Goal: Task Accomplishment & Management: Manage account settings

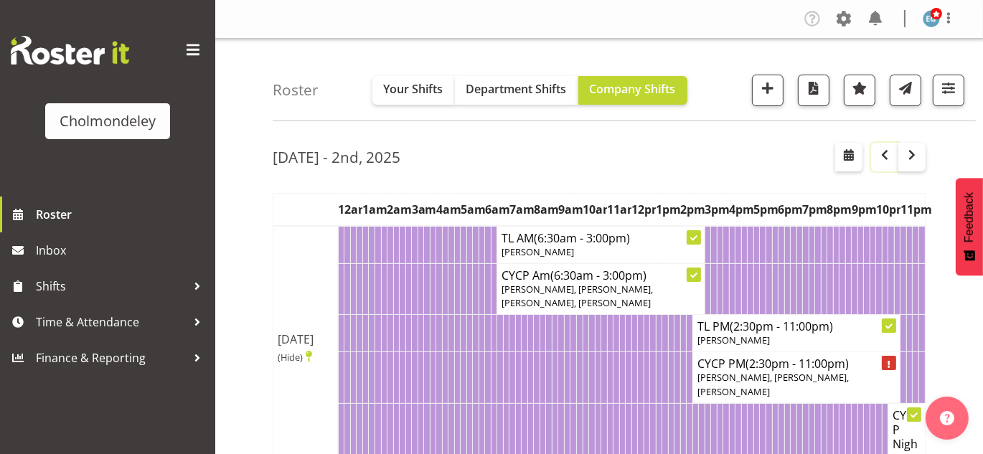
click at [885, 165] on button "button" at bounding box center [884, 157] width 27 height 29
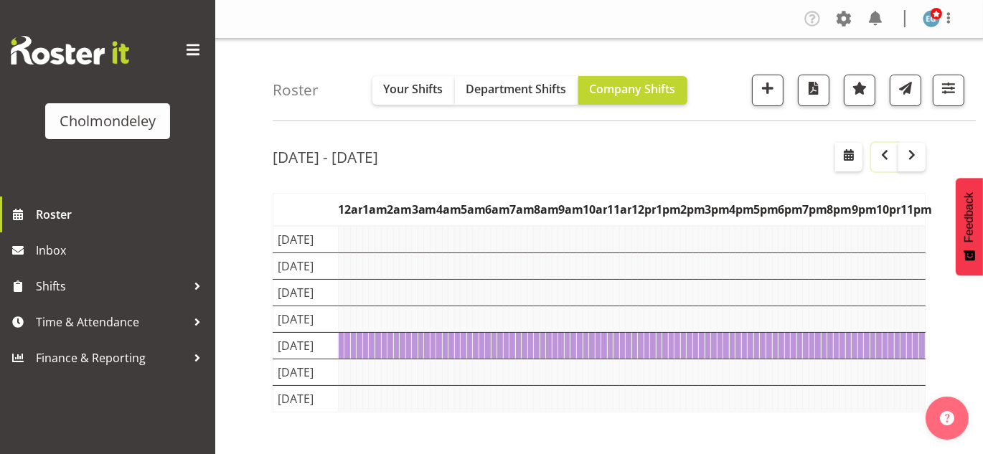
click at [896, 164] on button "button" at bounding box center [884, 157] width 27 height 29
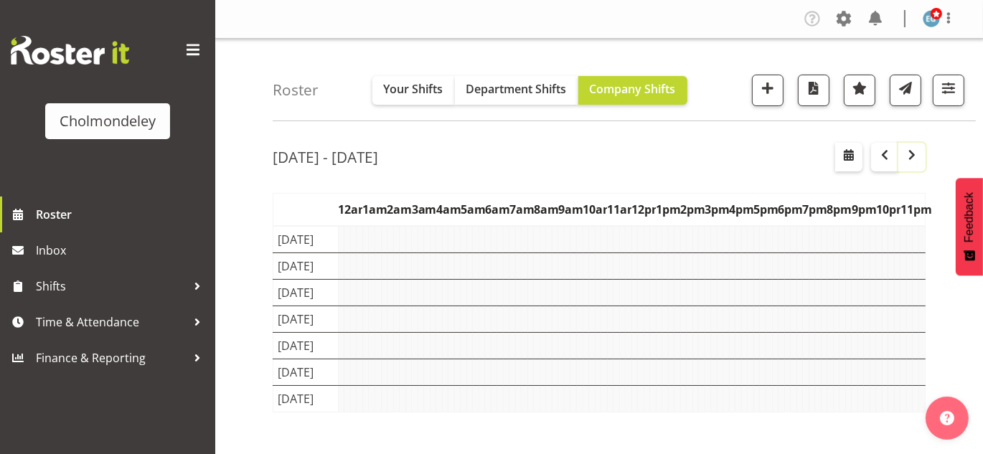
click at [912, 162] on span "button" at bounding box center [911, 154] width 17 height 17
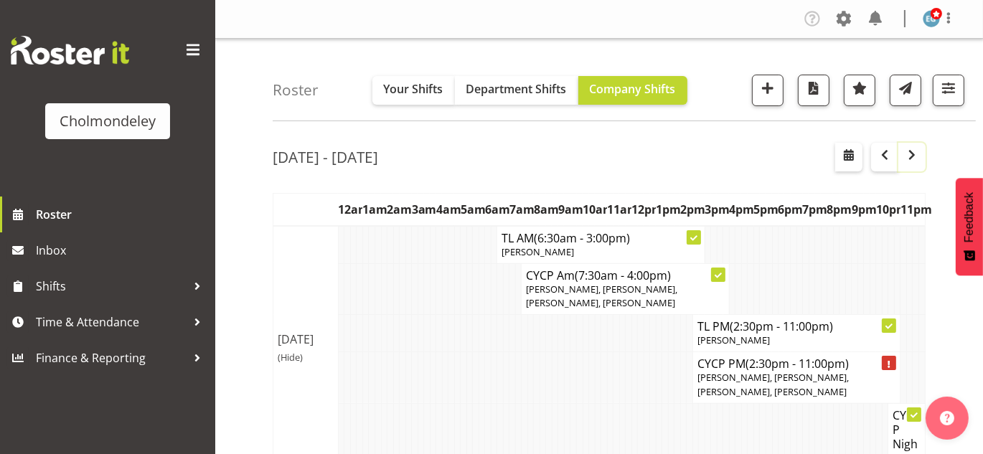
click at [910, 154] on span "button" at bounding box center [911, 154] width 17 height 17
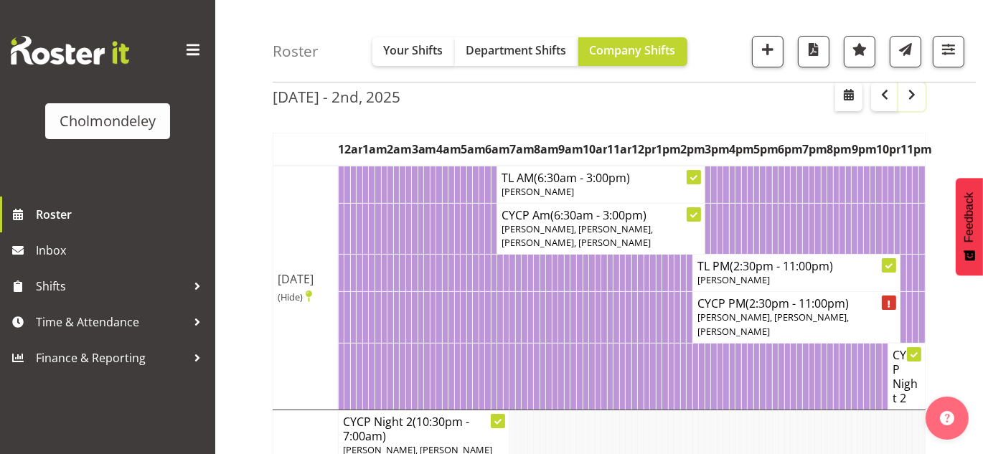
scroll to position [40, 0]
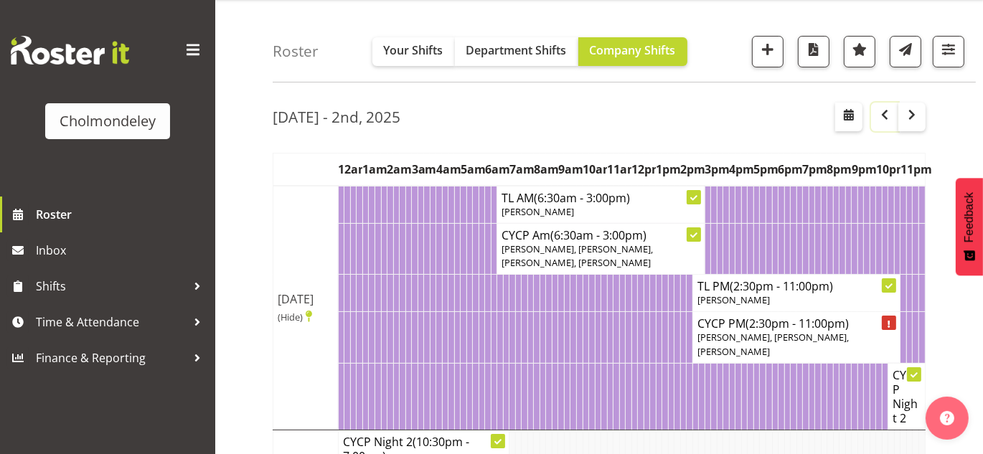
click at [877, 122] on span "button" at bounding box center [884, 114] width 17 height 17
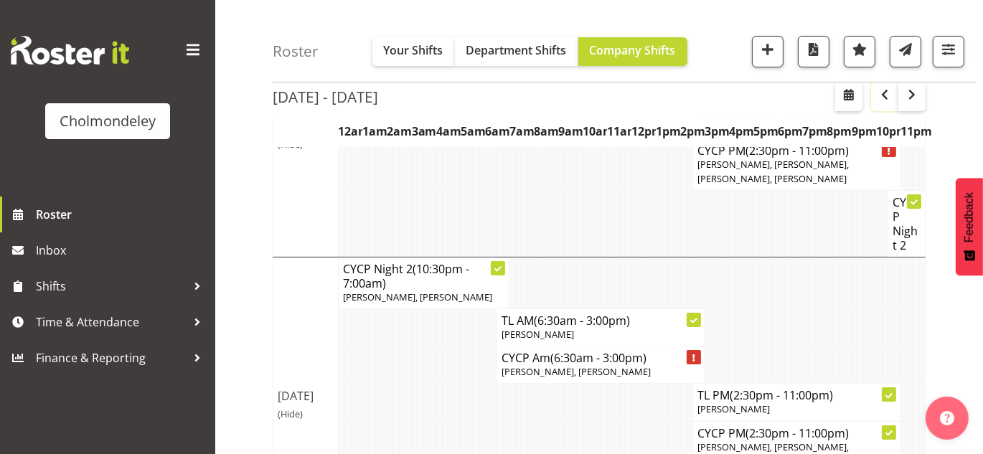
scroll to position [202, 0]
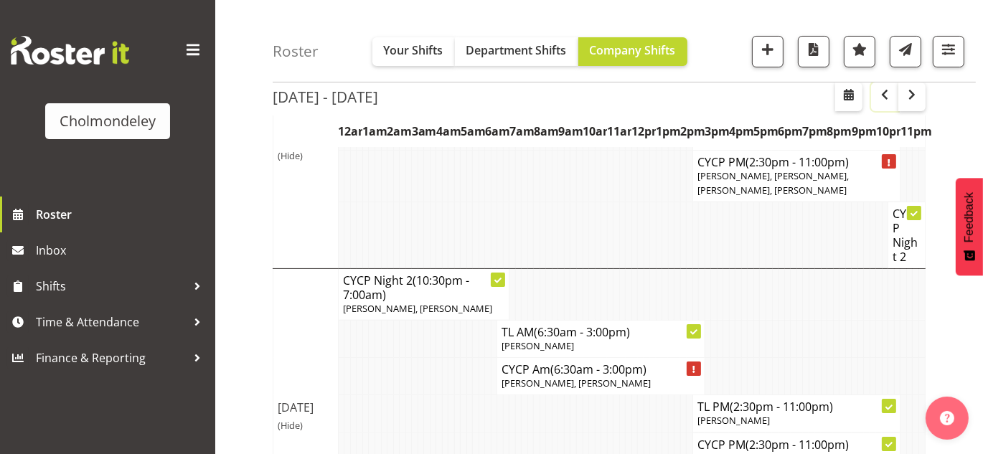
click at [885, 99] on span "button" at bounding box center [884, 94] width 17 height 17
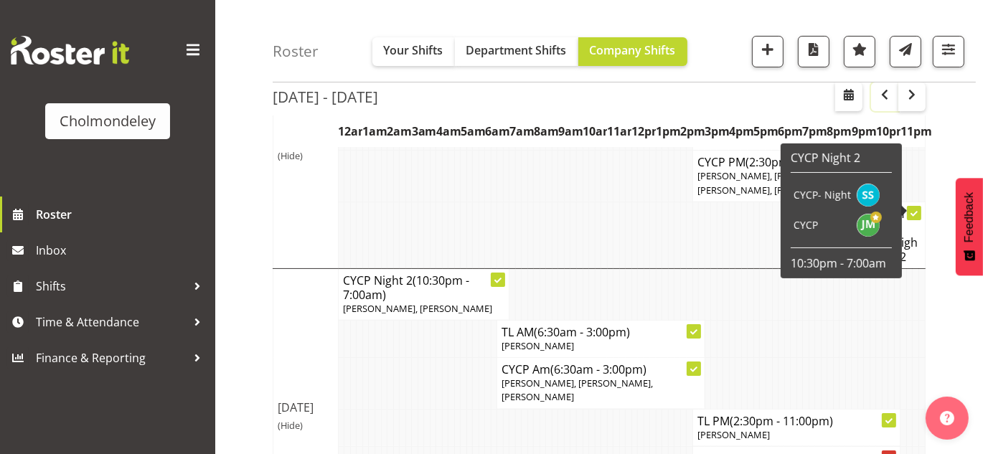
click at [891, 98] on span "button" at bounding box center [884, 94] width 17 height 17
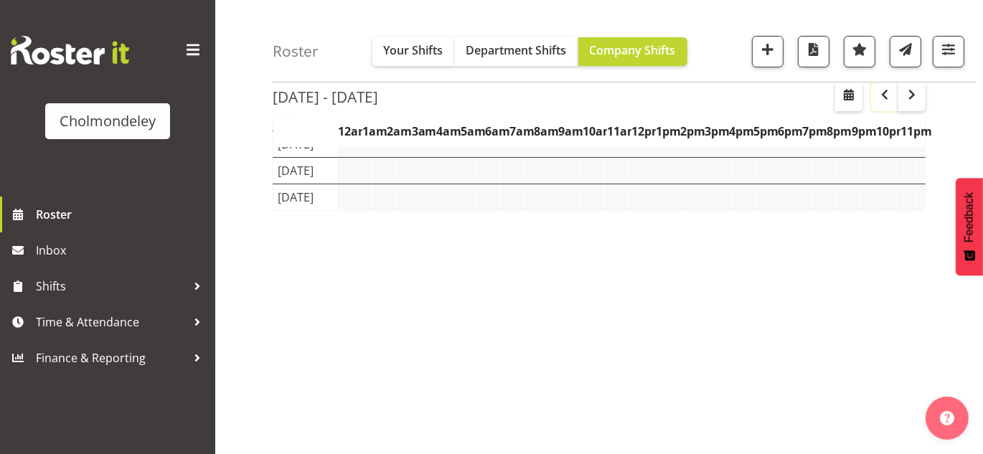
click at [891, 98] on span "button" at bounding box center [884, 94] width 17 height 17
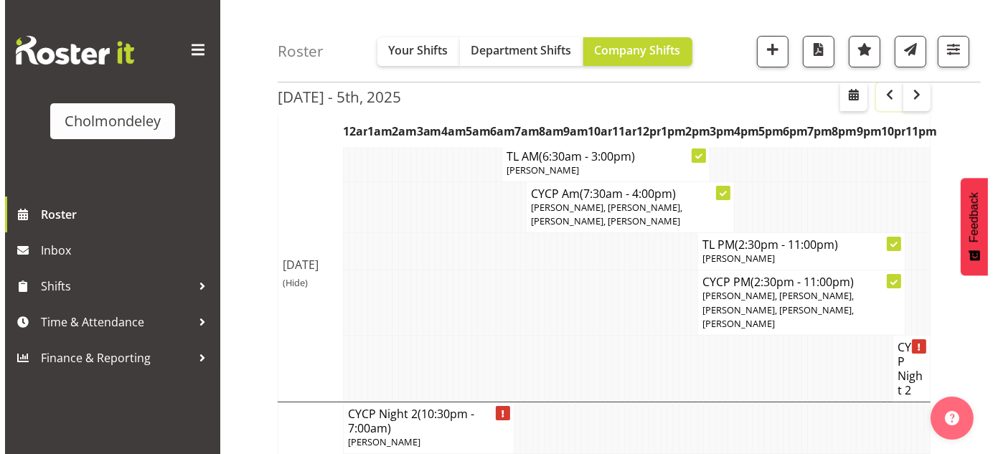
scroll to position [99, 0]
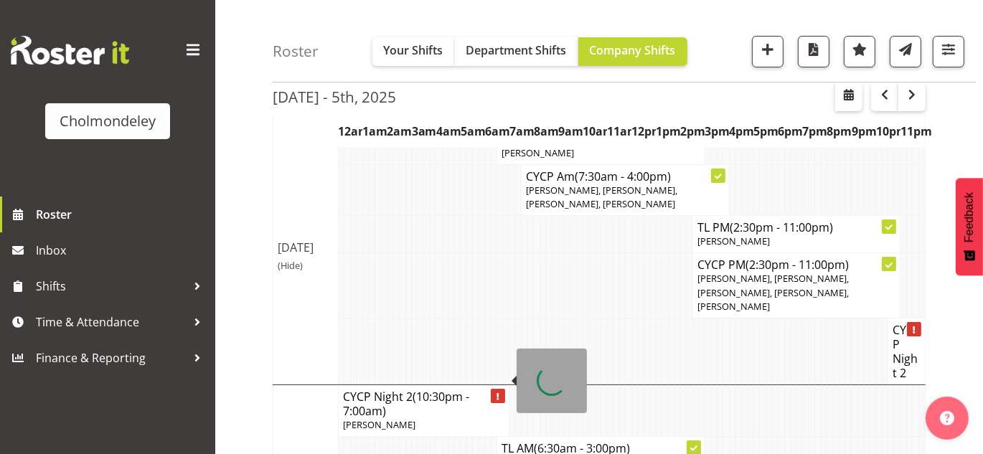
click at [495, 389] on div at bounding box center [498, 396] width 14 height 14
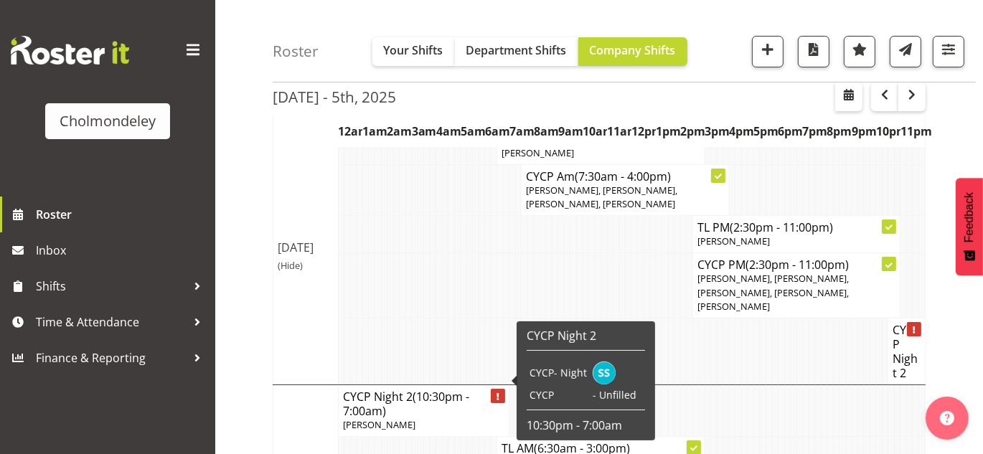
click at [497, 393] on icon at bounding box center [498, 396] width 2 height 7
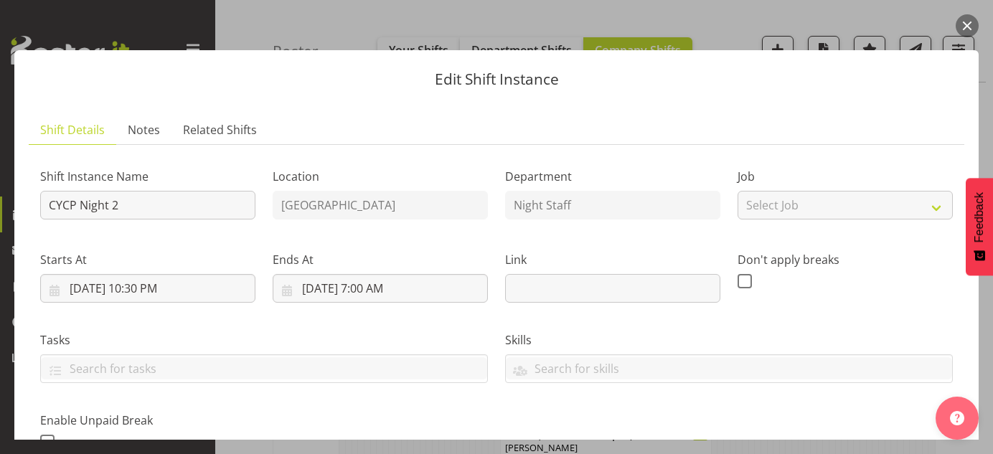
click at [440, 384] on div "Tasks" at bounding box center [264, 351] width 465 height 80
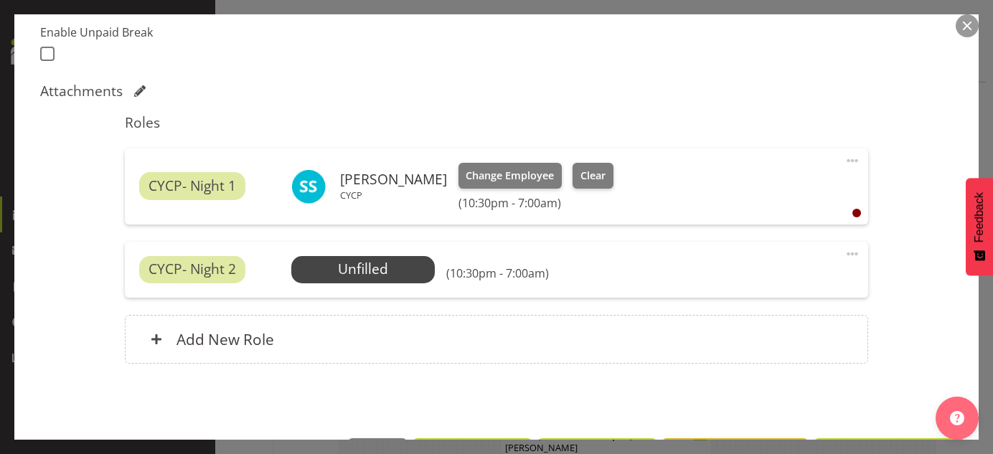
scroll to position [392, 0]
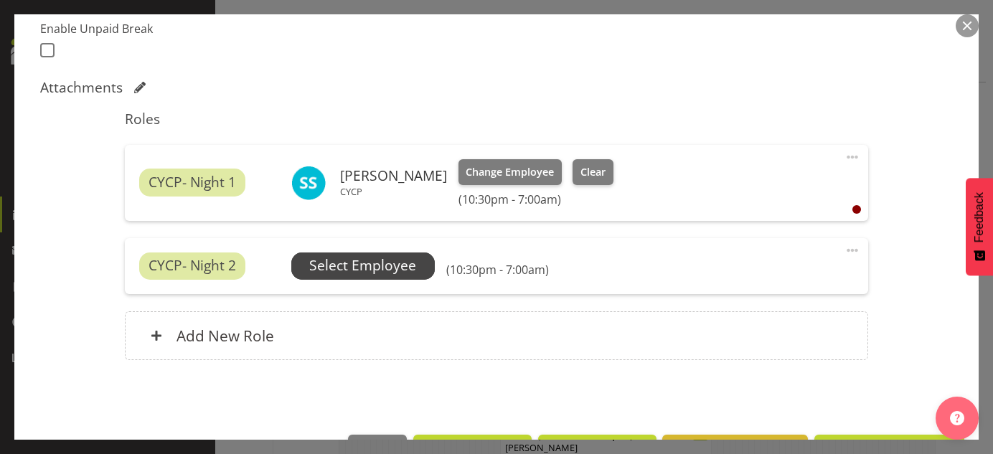
click at [396, 260] on span "Select Employee" at bounding box center [362, 265] width 107 height 21
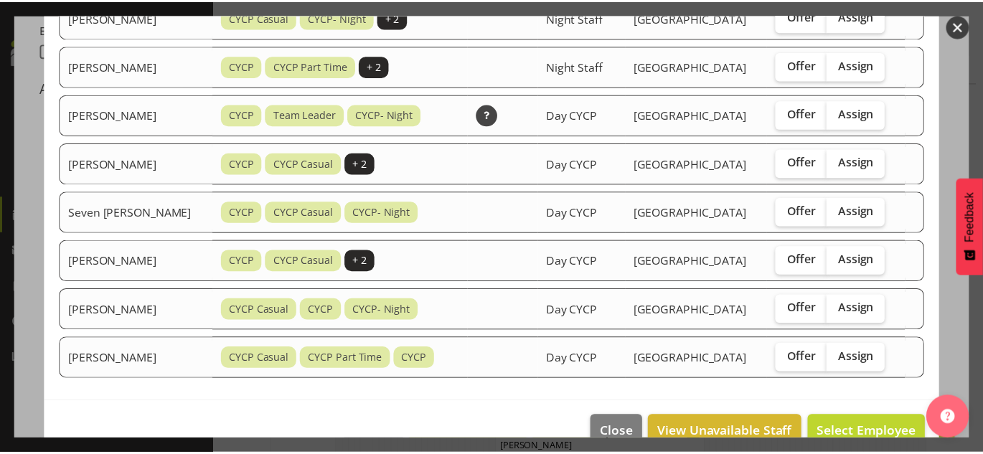
scroll to position [618, 0]
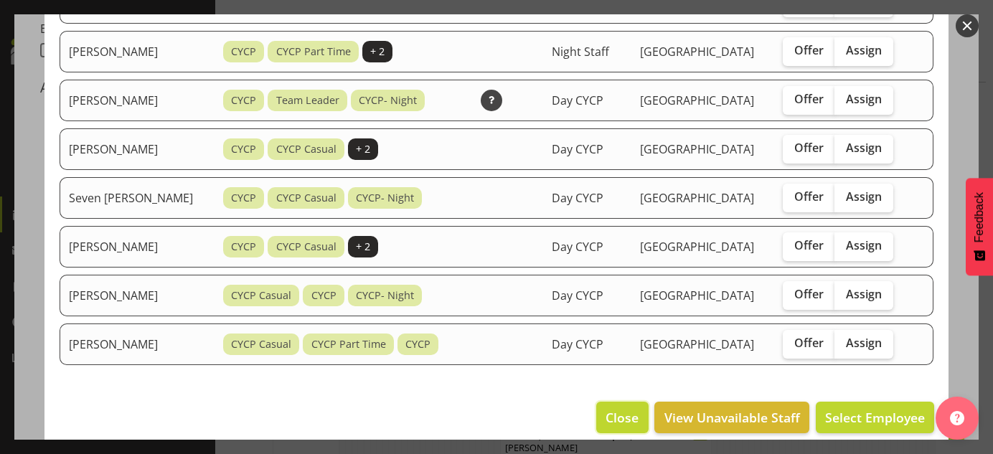
click at [621, 408] on span "Close" at bounding box center [621, 417] width 33 height 19
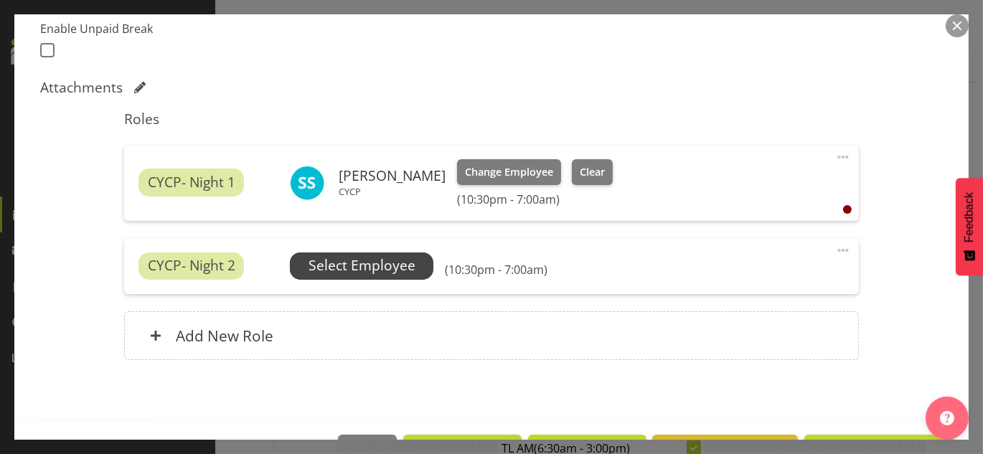
click at [365, 267] on span "Select Employee" at bounding box center [361, 265] width 107 height 21
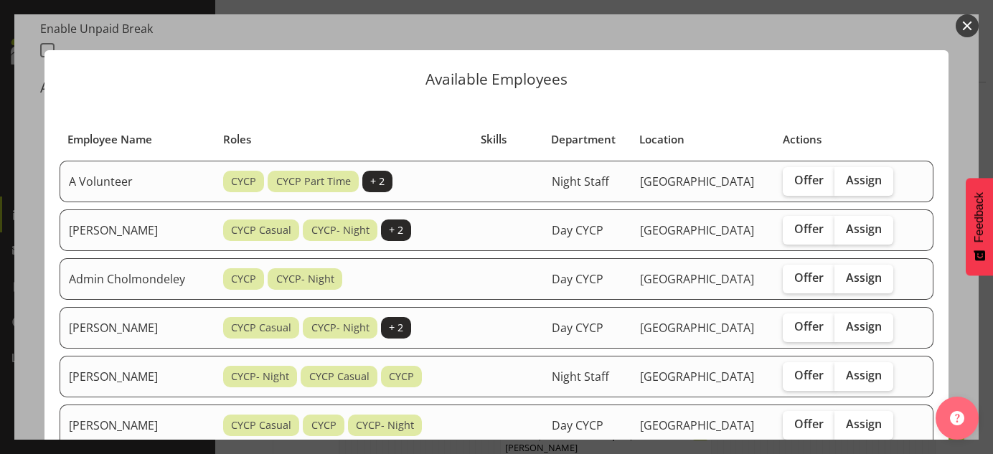
click at [966, 24] on button "button" at bounding box center [967, 25] width 23 height 23
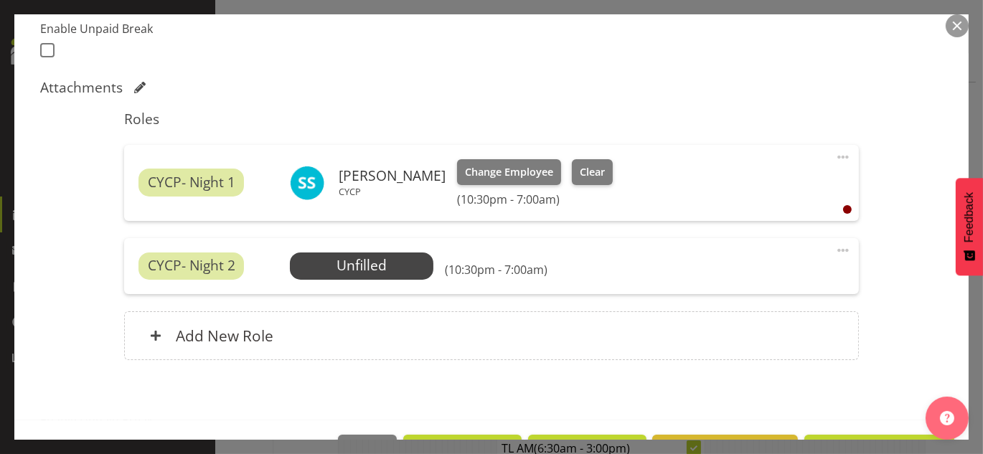
click at [955, 24] on button "button" at bounding box center [956, 25] width 23 height 23
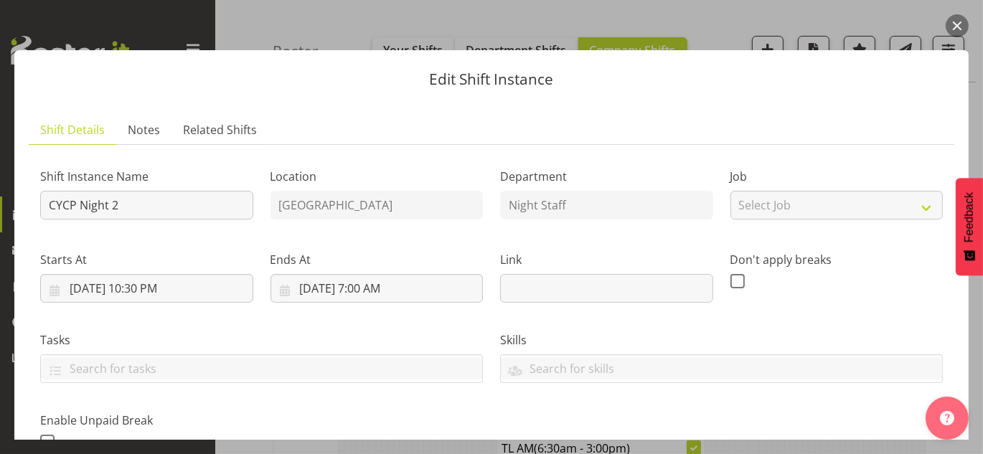
click at [958, 26] on button "button" at bounding box center [956, 25] width 23 height 23
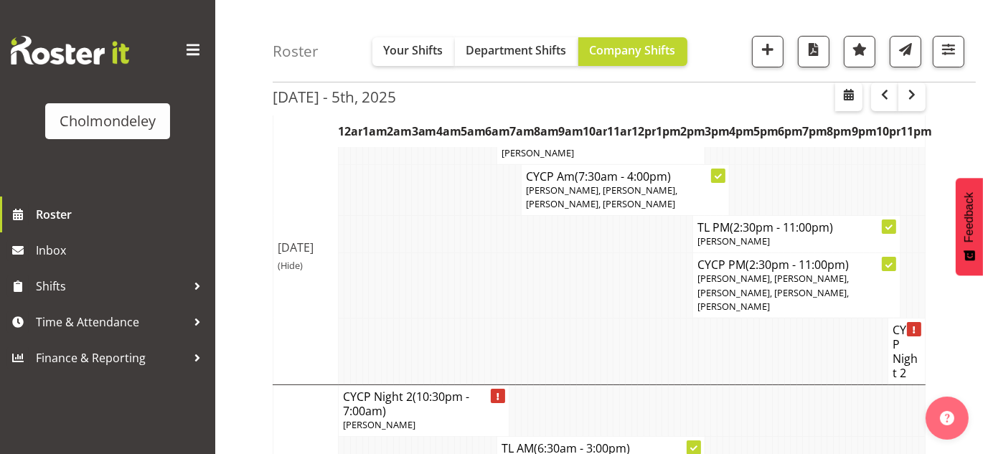
scroll to position [0, 0]
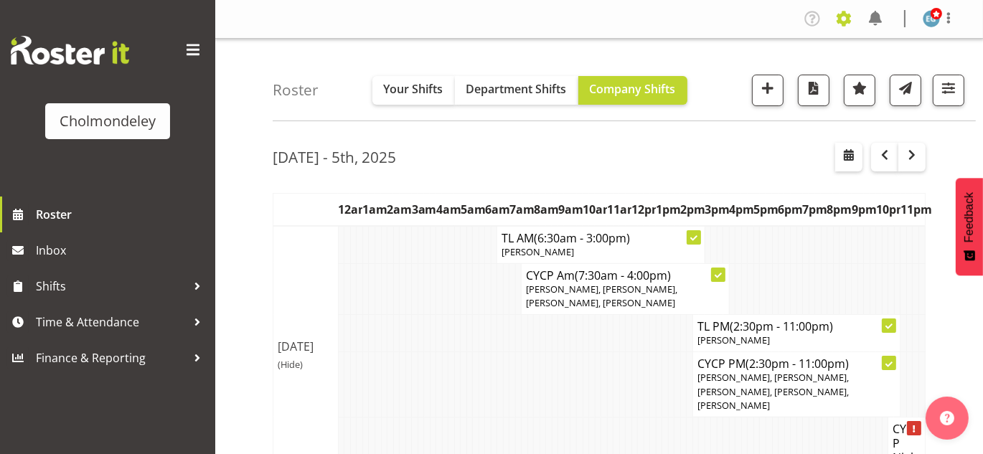
click at [844, 19] on span at bounding box center [843, 18] width 23 height 23
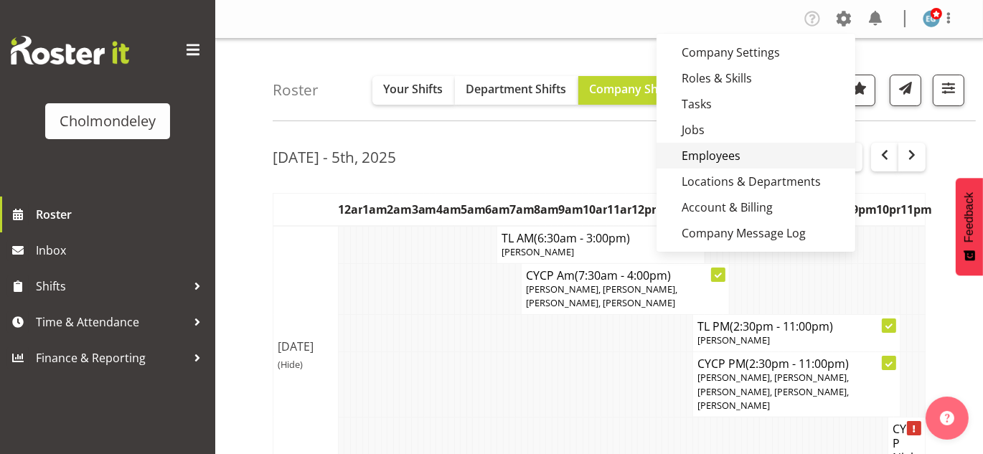
click at [723, 146] on link "Employees" at bounding box center [755, 156] width 199 height 26
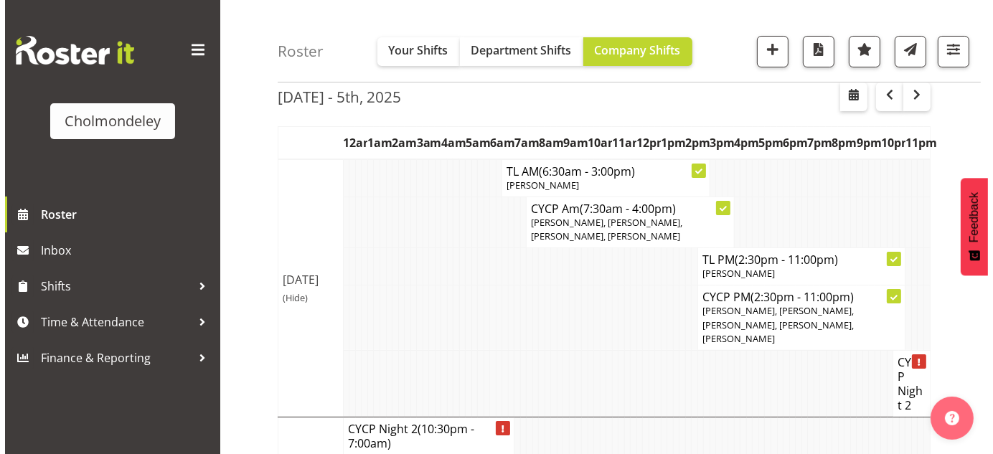
scroll to position [69, 0]
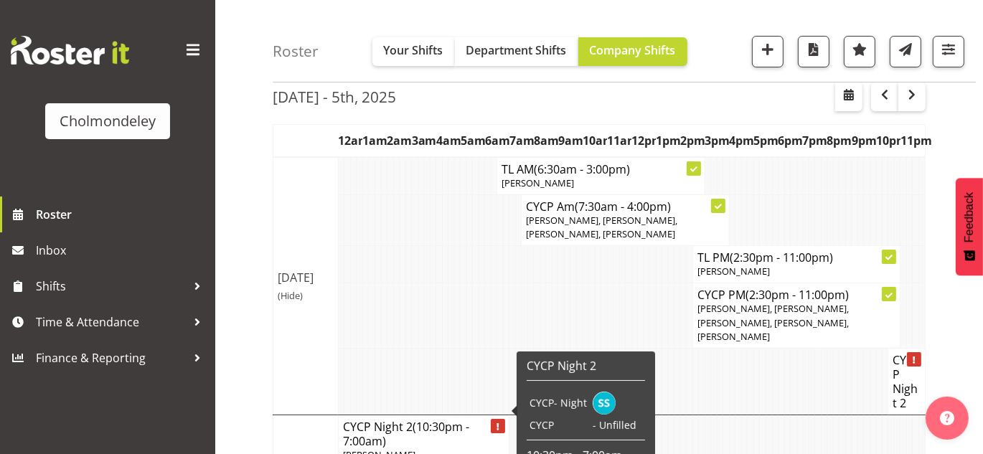
click at [499, 423] on icon at bounding box center [497, 426] width 3 height 7
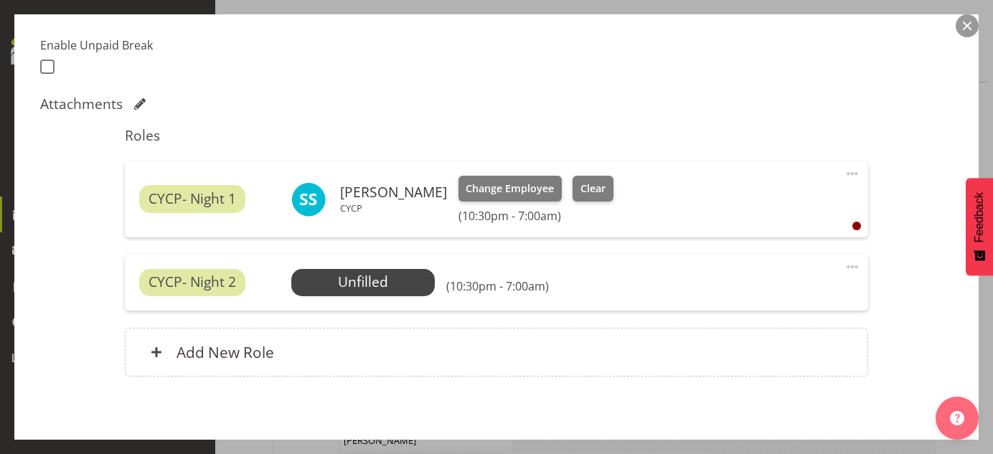
scroll to position [378, 0]
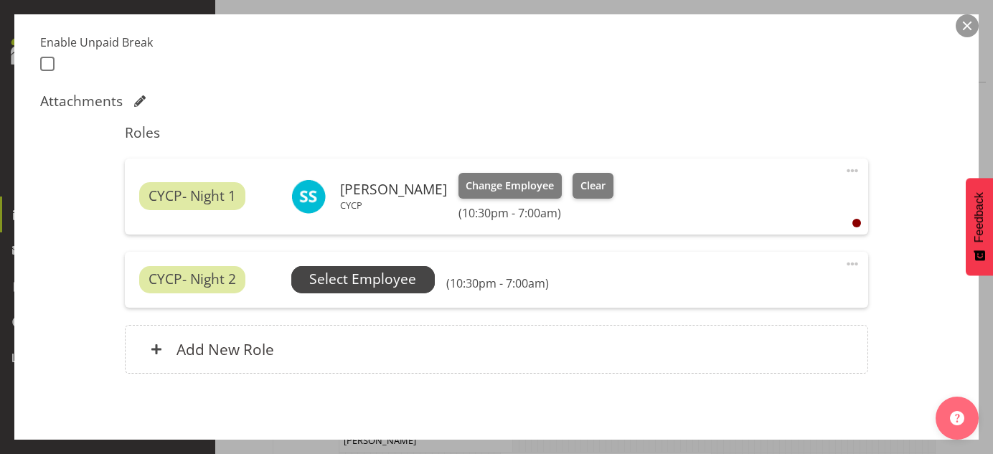
click at [380, 283] on span "Select Employee" at bounding box center [362, 279] width 107 height 21
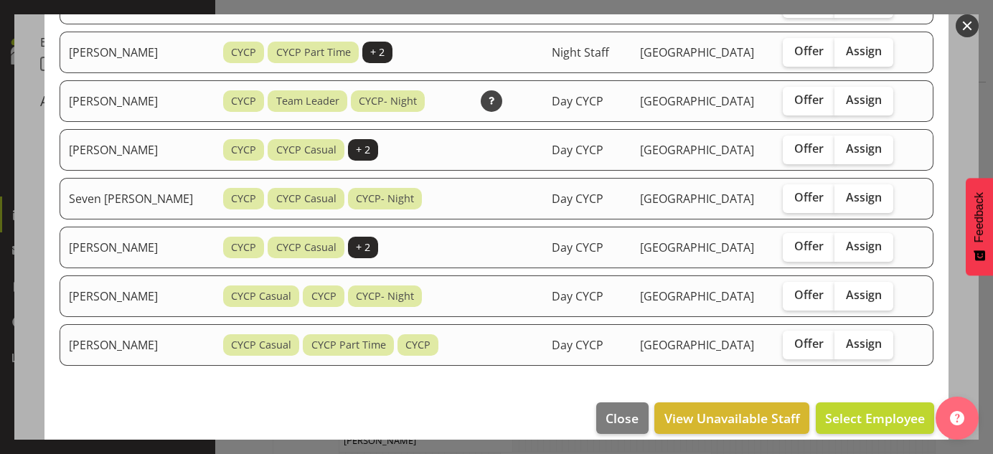
scroll to position [618, 0]
click at [732, 408] on span "View Unavailable Staff" at bounding box center [732, 417] width 136 height 19
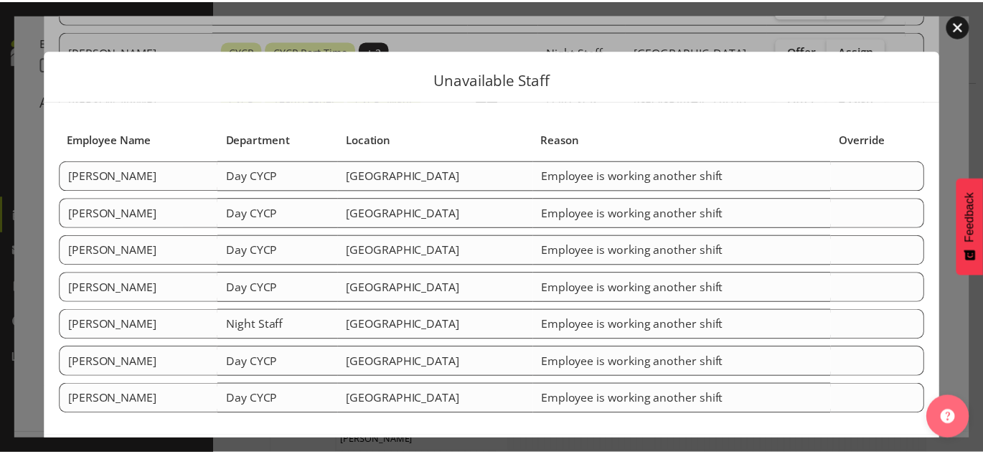
scroll to position [57, 0]
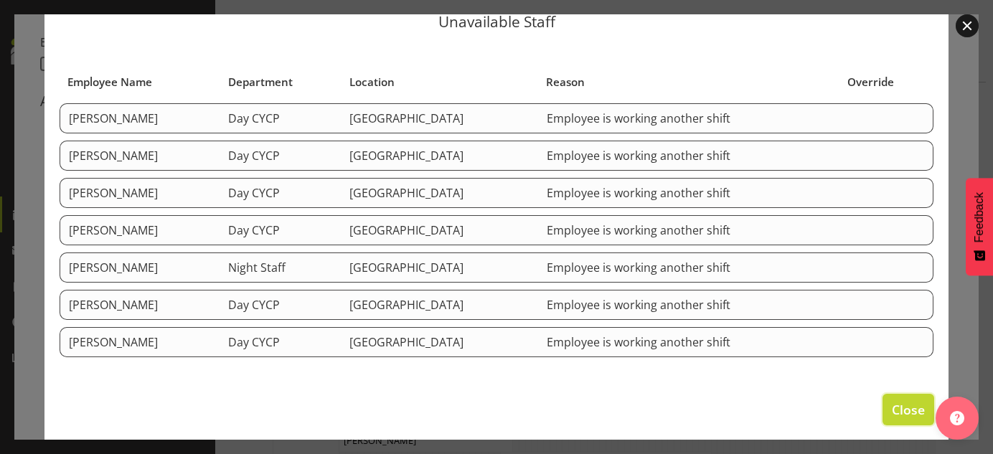
click at [900, 400] on span "Close" at bounding box center [908, 409] width 33 height 19
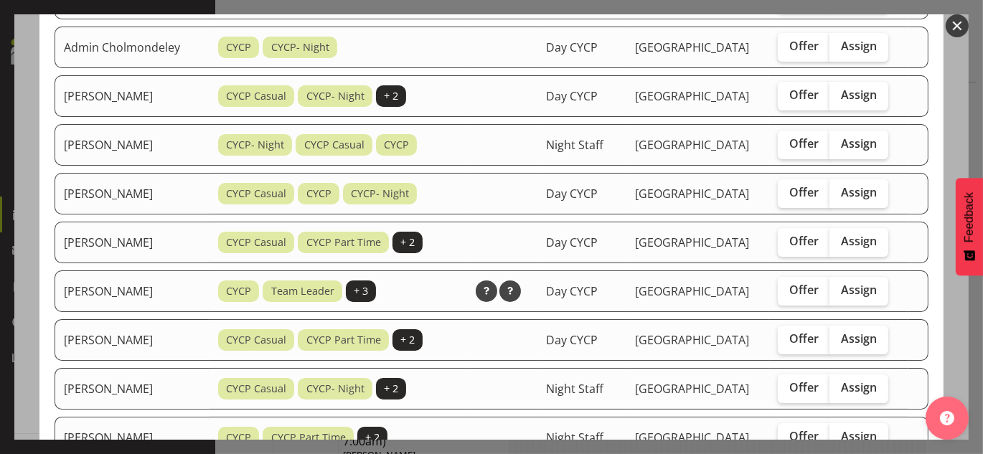
scroll to position [0, 0]
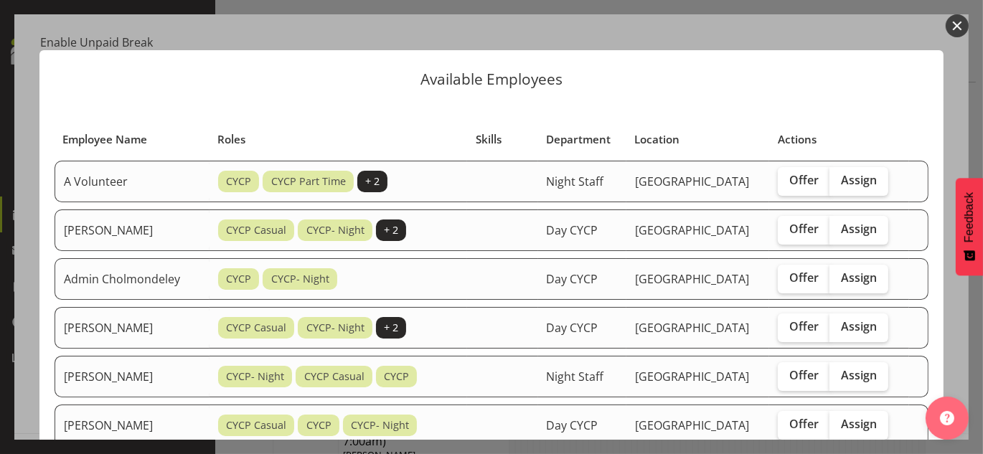
click at [956, 27] on button "button" at bounding box center [956, 25] width 23 height 23
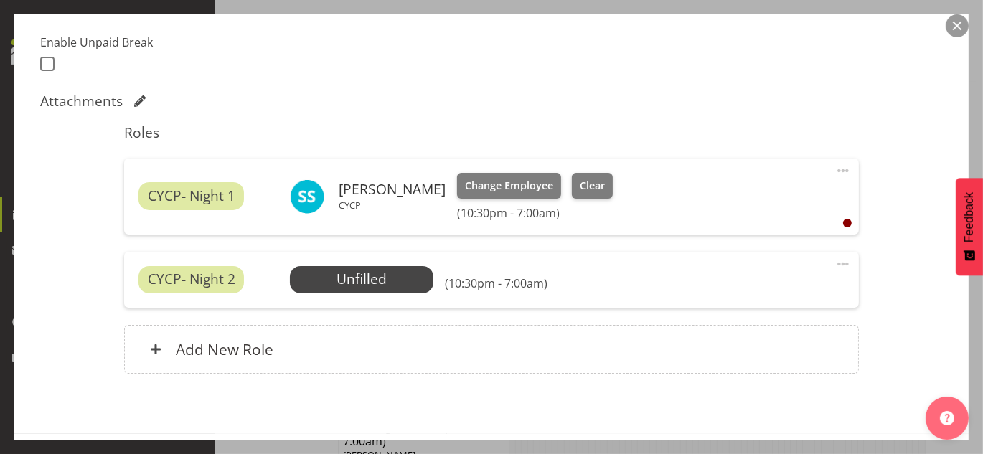
click at [202, 277] on span "CYCP- Night 2" at bounding box center [192, 279] width 88 height 21
click at [285, 354] on div "Add New Role" at bounding box center [491, 349] width 735 height 49
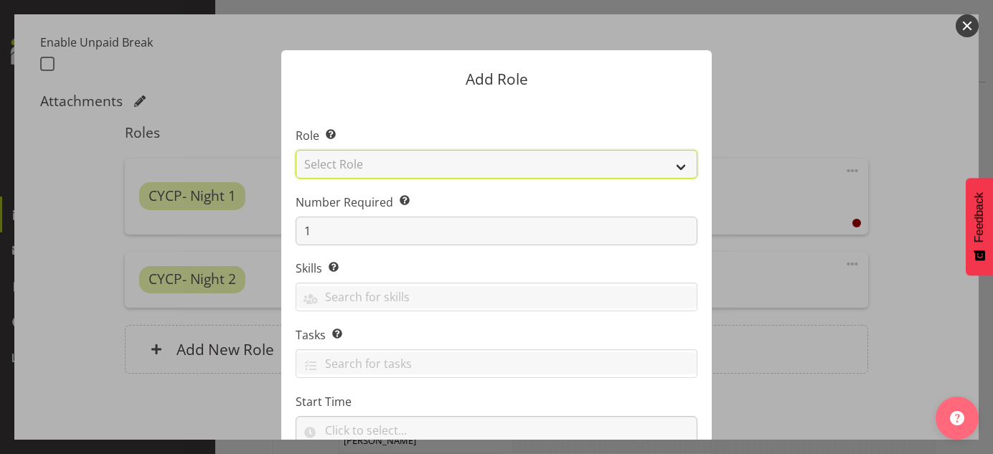
click at [364, 164] on select "Select Role Awhi Team CYCP CYCP Casual CYCP Part Time CYCP volunteer CYCP- Nigh…" at bounding box center [497, 164] width 402 height 29
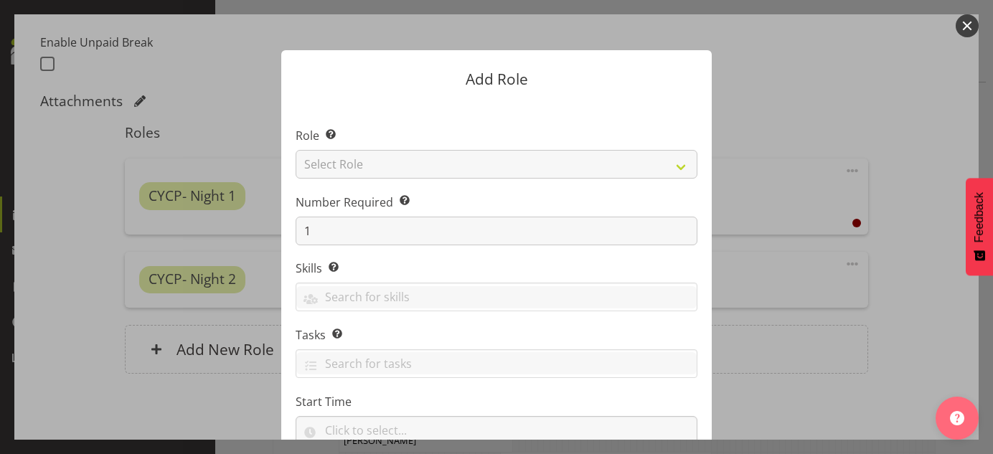
click at [740, 80] on form "Add Role Role Select the role you wish to add to the shift. Select Role Awhi Te…" at bounding box center [496, 226] width 689 height 425
click at [967, 29] on button "button" at bounding box center [967, 25] width 23 height 23
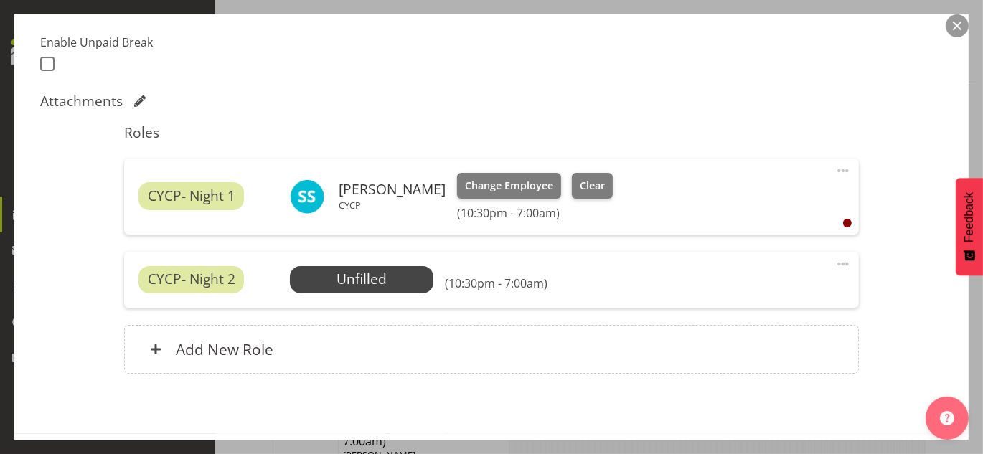
click at [951, 24] on button "button" at bounding box center [956, 25] width 23 height 23
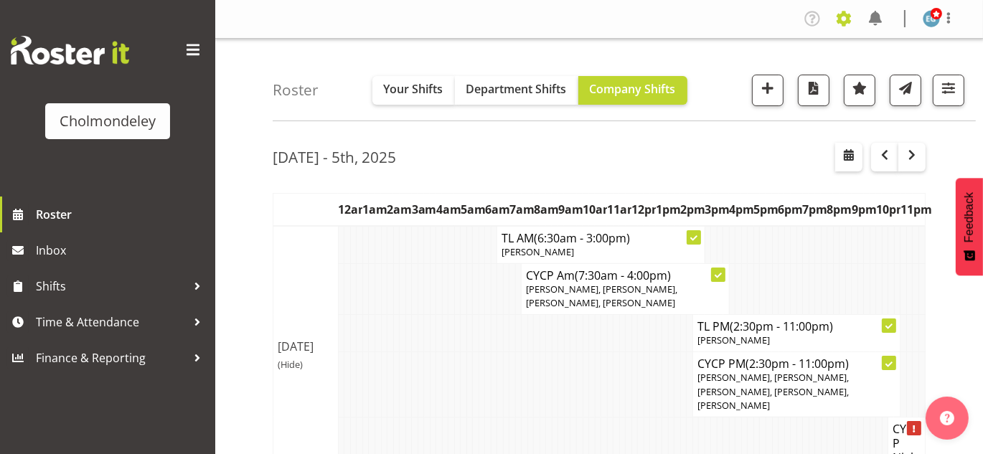
click at [846, 16] on span at bounding box center [843, 18] width 23 height 23
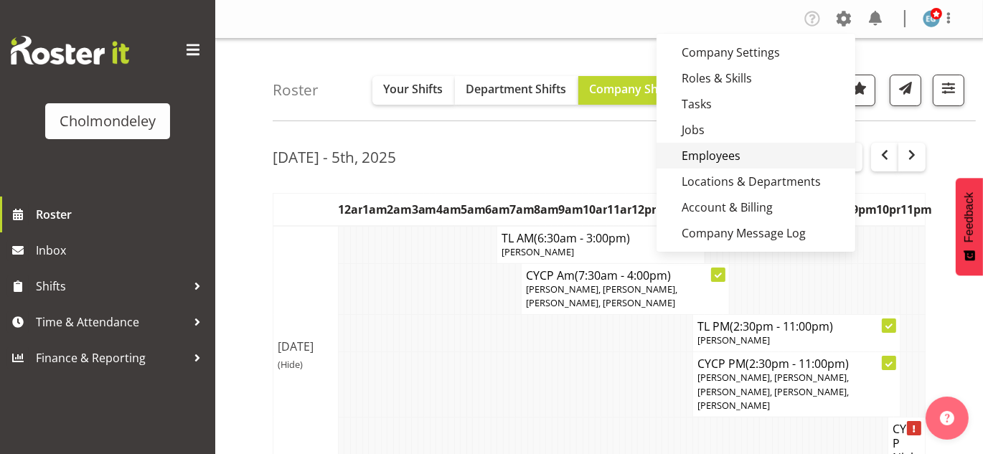
click at [722, 146] on link "Employees" at bounding box center [755, 156] width 199 height 26
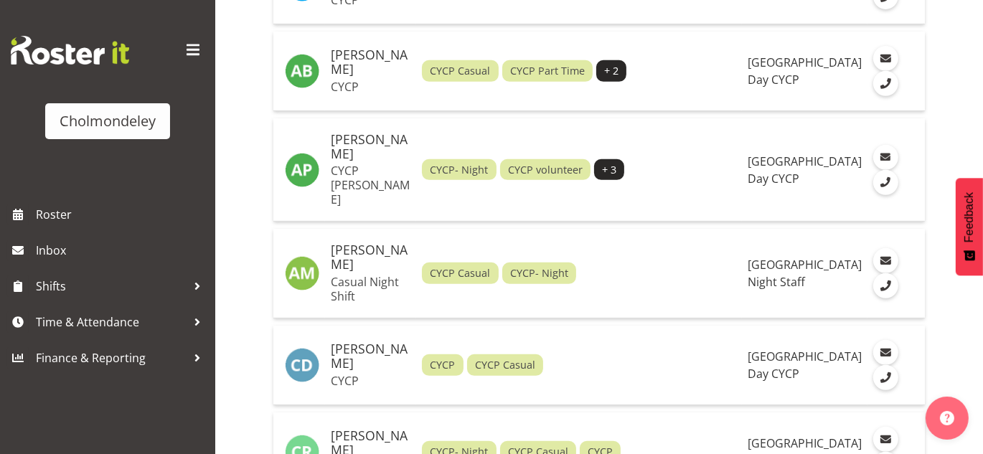
scroll to position [655, 0]
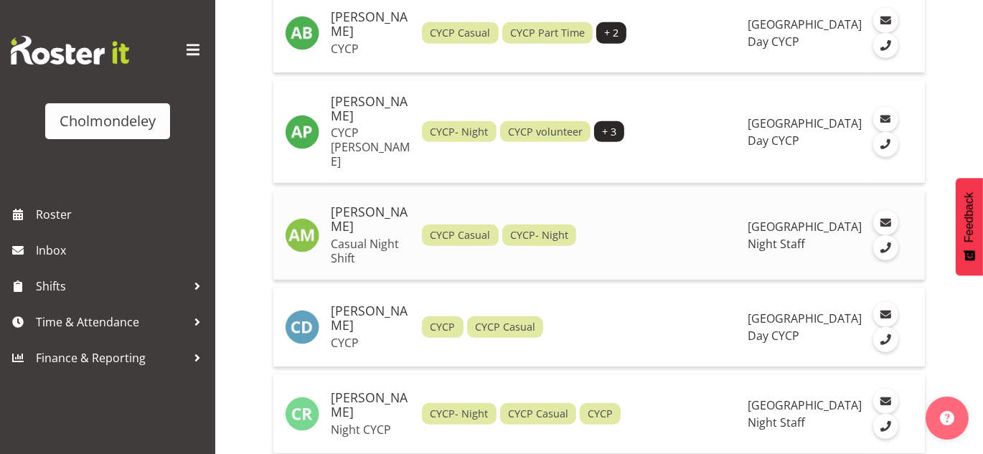
click at [352, 237] on p "Casual Night Shift" at bounding box center [371, 251] width 80 height 29
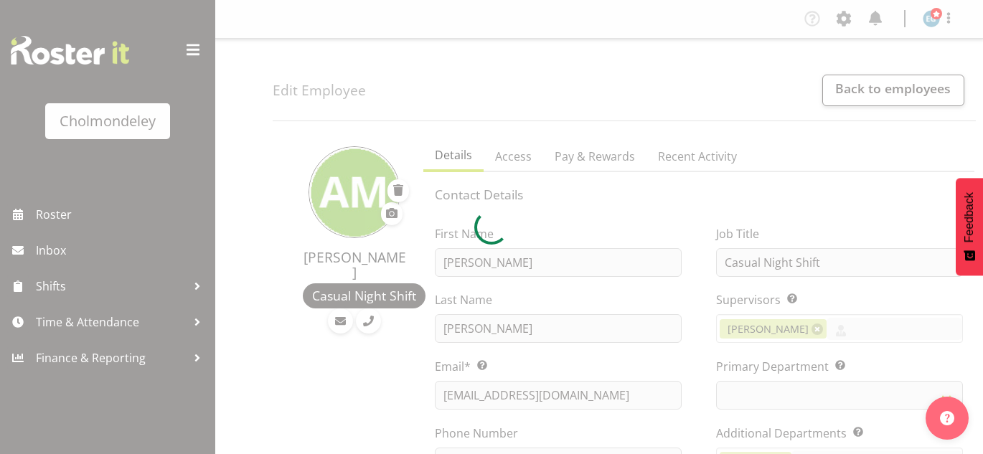
select select "shiftH"
select select "TimelineWeek"
select select
select select "79"
select select
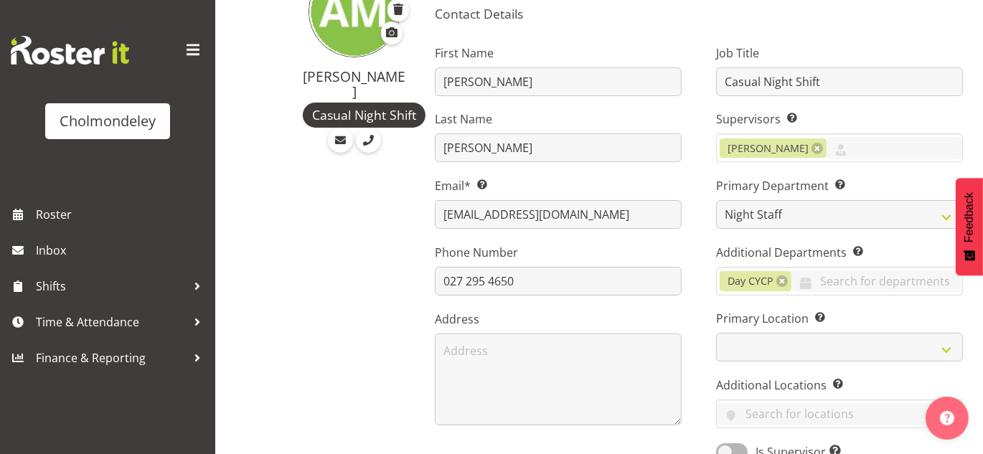
scroll to position [185, 0]
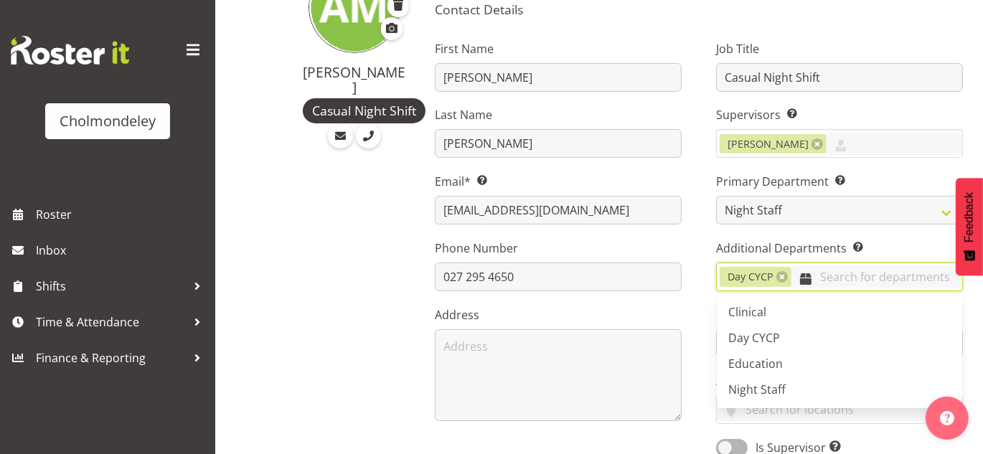
click at [839, 271] on input "text" at bounding box center [876, 276] width 171 height 22
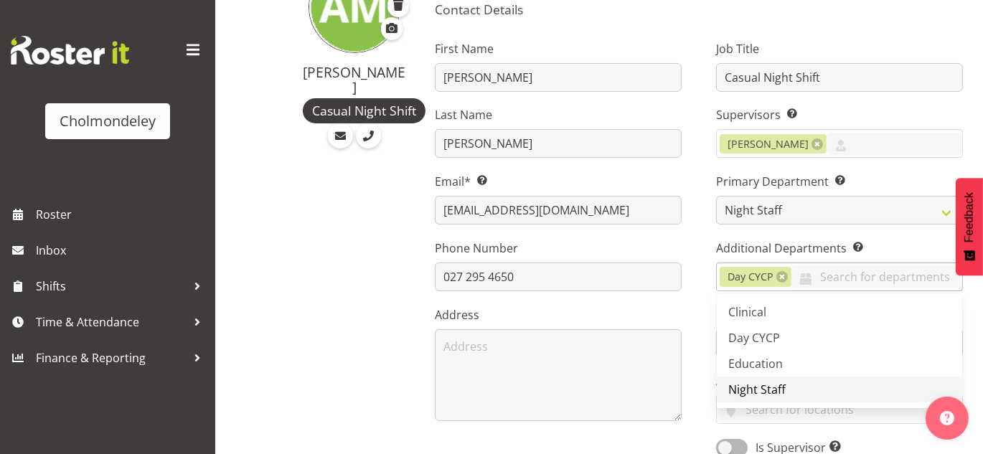
click at [755, 384] on span "Night Staff" at bounding box center [756, 390] width 57 height 16
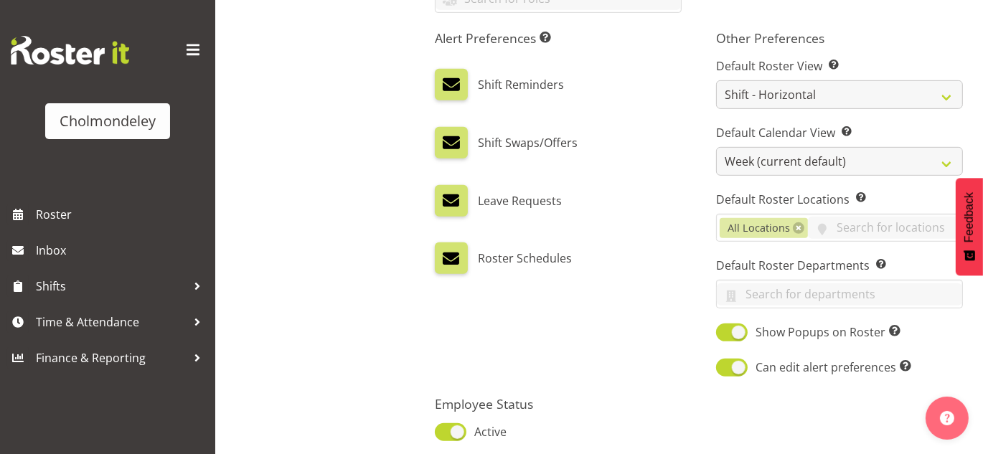
scroll to position [895, 0]
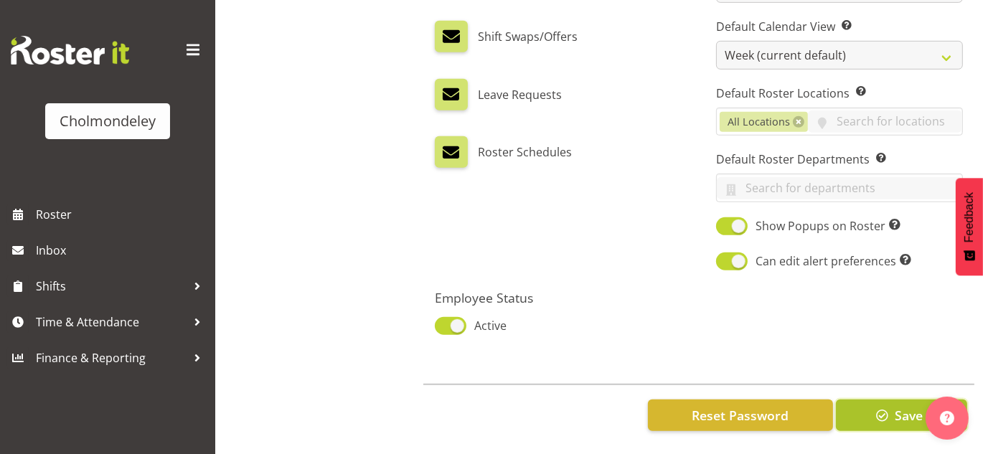
click at [897, 407] on span "Save" at bounding box center [909, 415] width 28 height 19
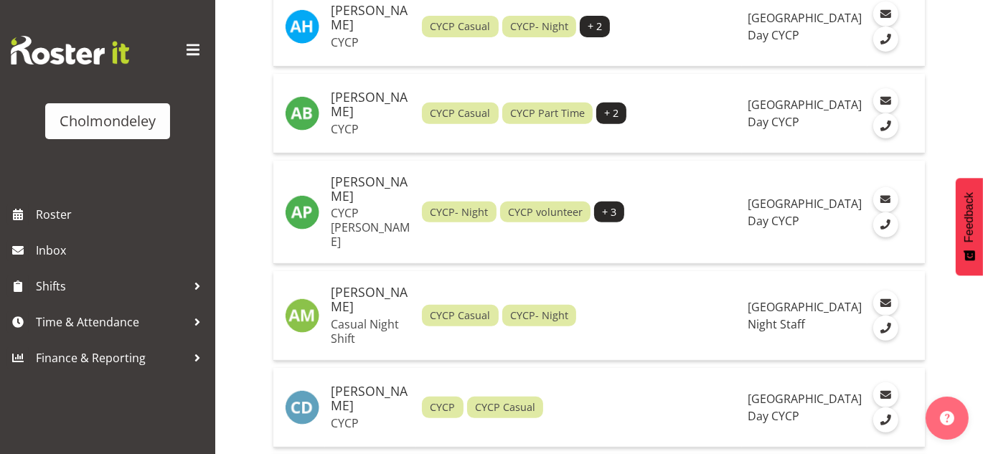
scroll to position [600, 0]
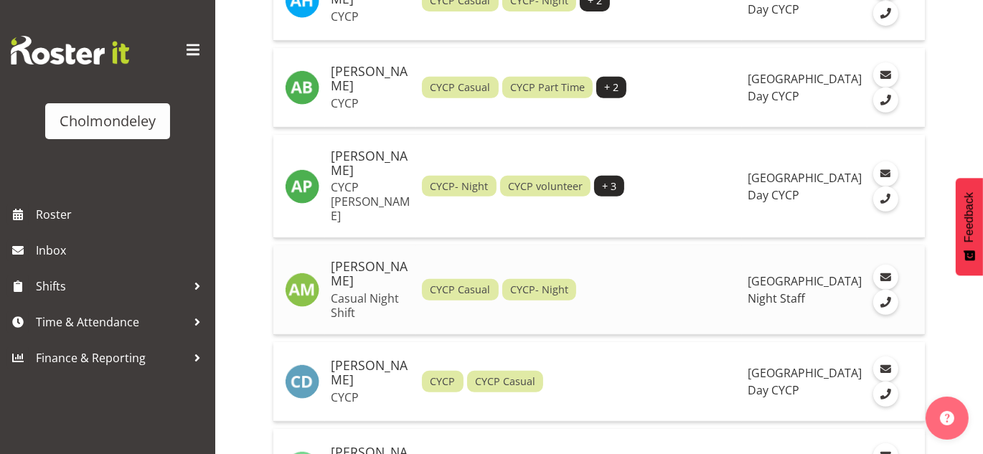
click at [346, 260] on h5 "[PERSON_NAME]" at bounding box center [371, 274] width 80 height 29
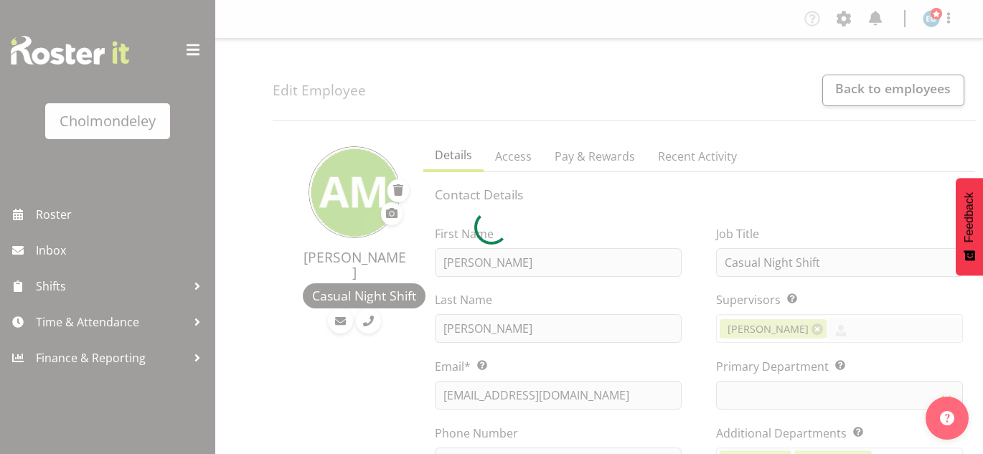
select select "shiftH"
select select "TimelineWeek"
select select
select select "79"
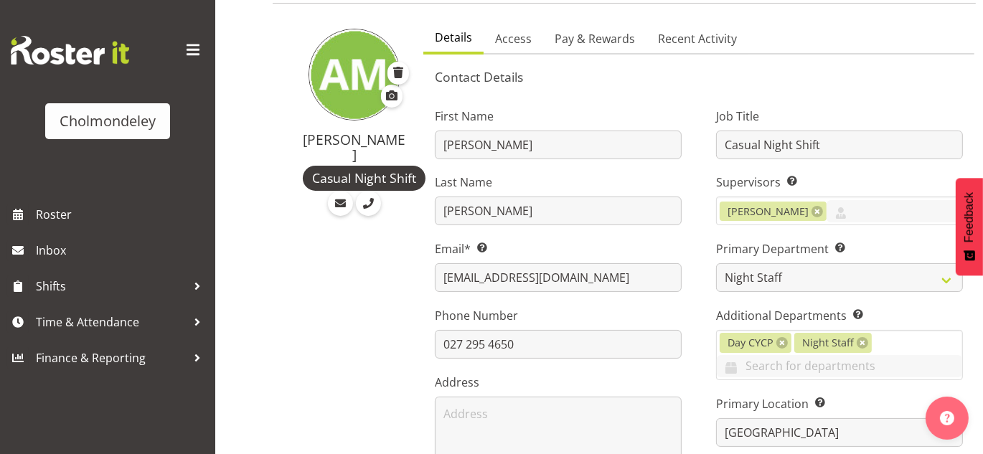
scroll to position [154, 0]
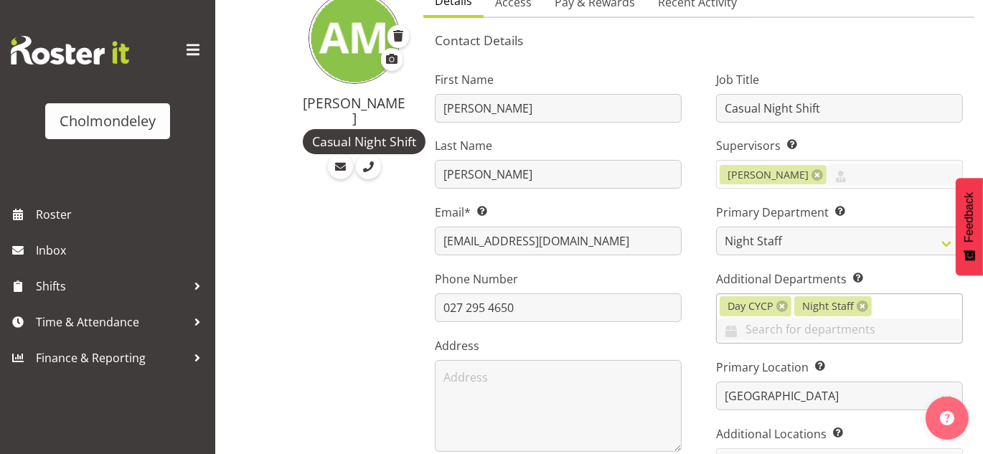
click at [897, 303] on div "Day CYCP Night Staff Clinical Day CYCP Education Night Staff" at bounding box center [839, 318] width 247 height 51
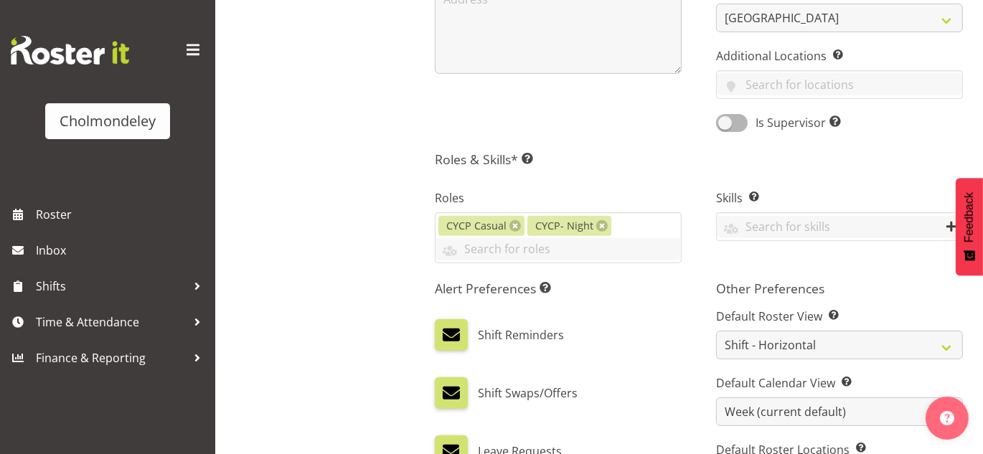
scroll to position [535, 0]
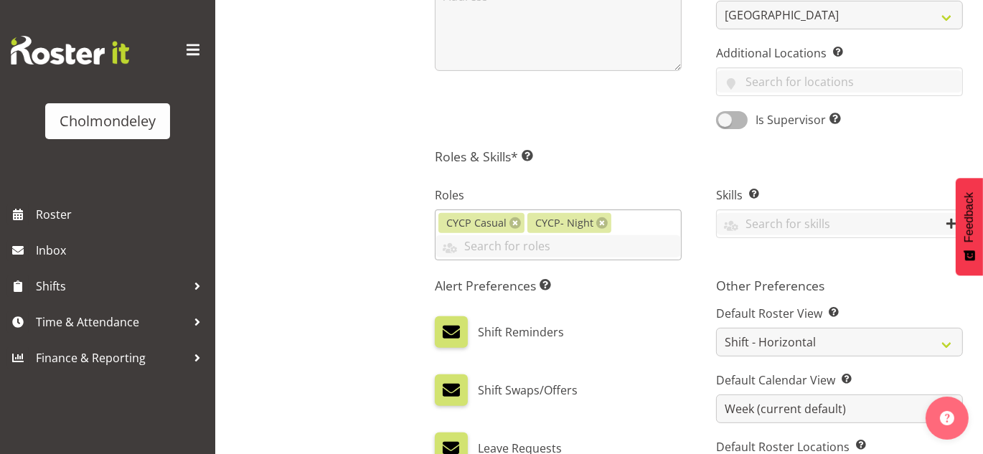
click at [626, 220] on div "CYCP Casual CYCP- Night Awhi Team CYCP CYCP Casual CYCP Part Time CYCP voluntee…" at bounding box center [558, 234] width 247 height 51
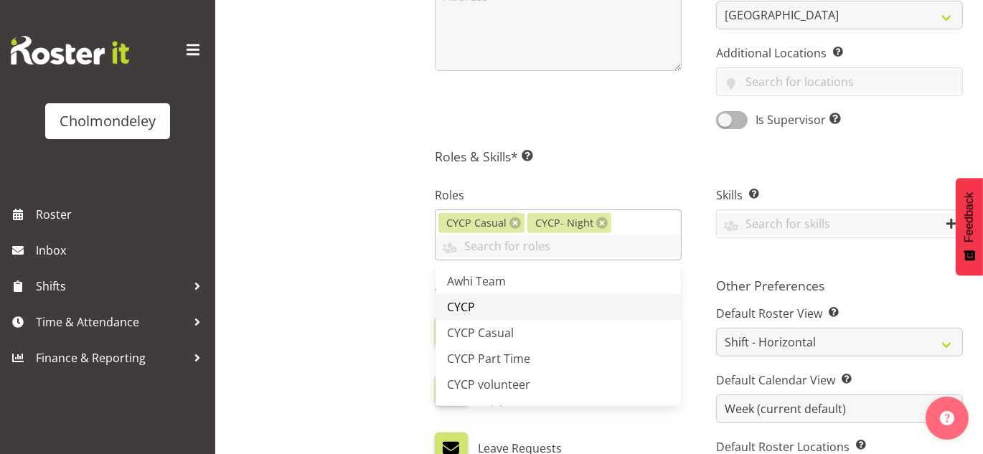
click at [496, 313] on link "CYCP" at bounding box center [557, 307] width 245 height 26
click at [623, 148] on h5 "Roles & Skills* This is a required field. Add as many roles and skills as requi…" at bounding box center [699, 156] width 528 height 16
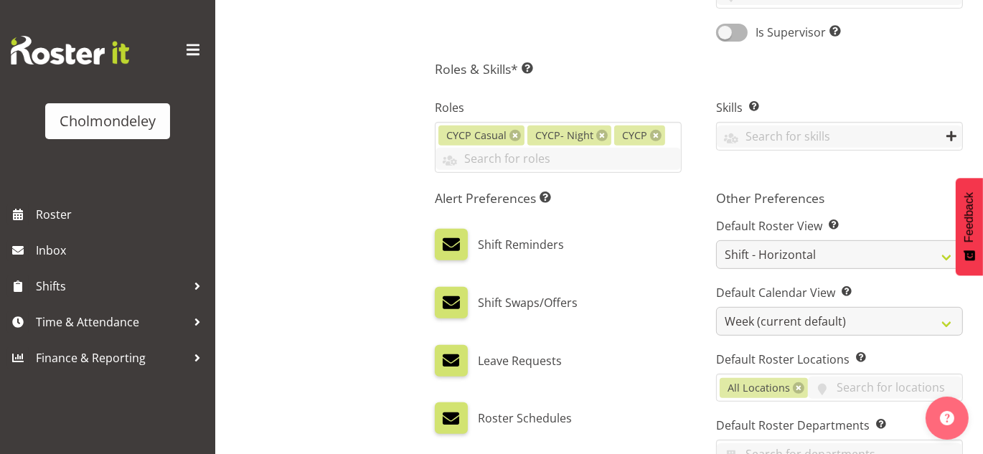
scroll to position [547, 0]
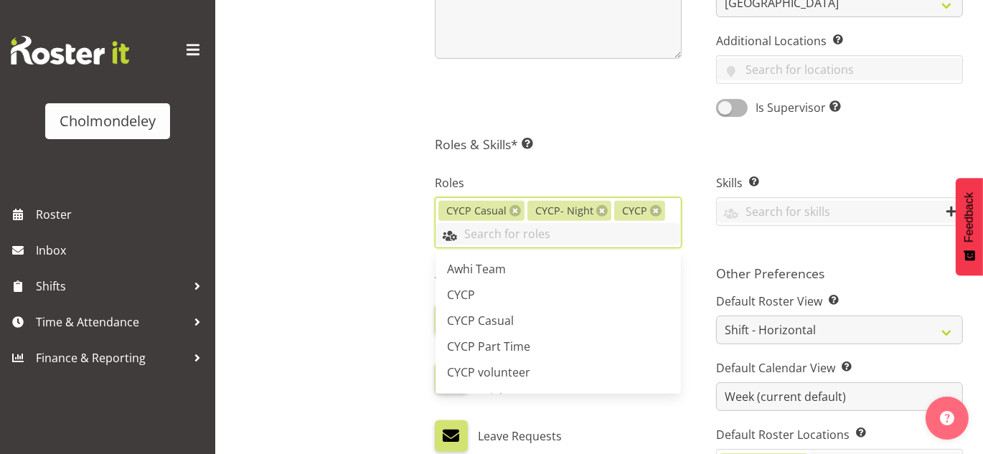
click at [532, 231] on input "text" at bounding box center [557, 234] width 245 height 22
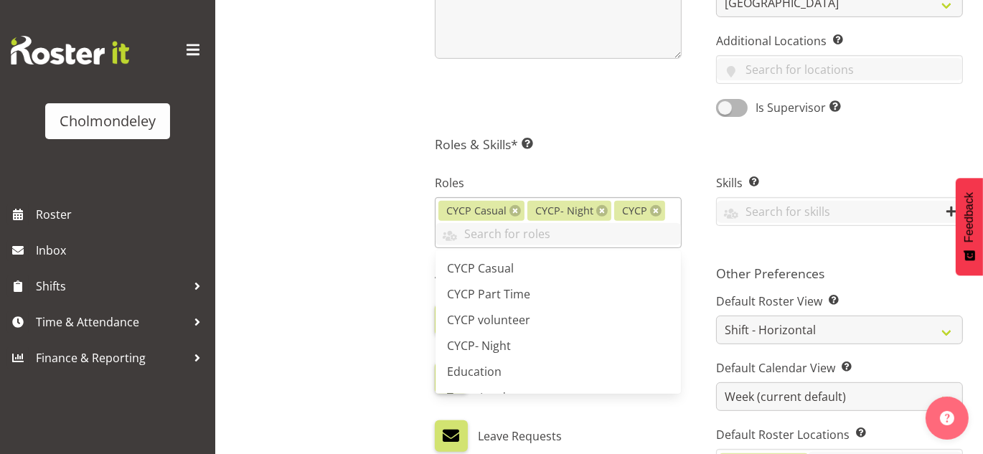
scroll to position [55, 0]
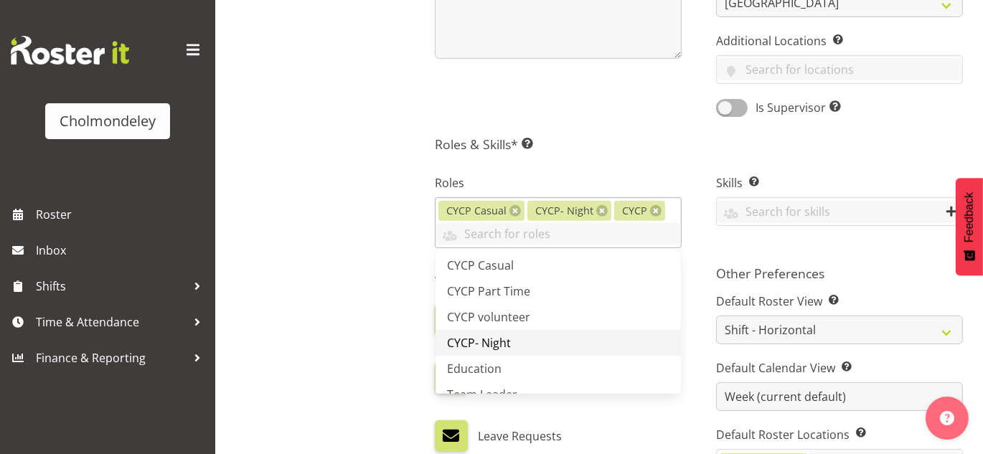
click at [486, 340] on span "CYCP- Night" at bounding box center [479, 343] width 64 height 16
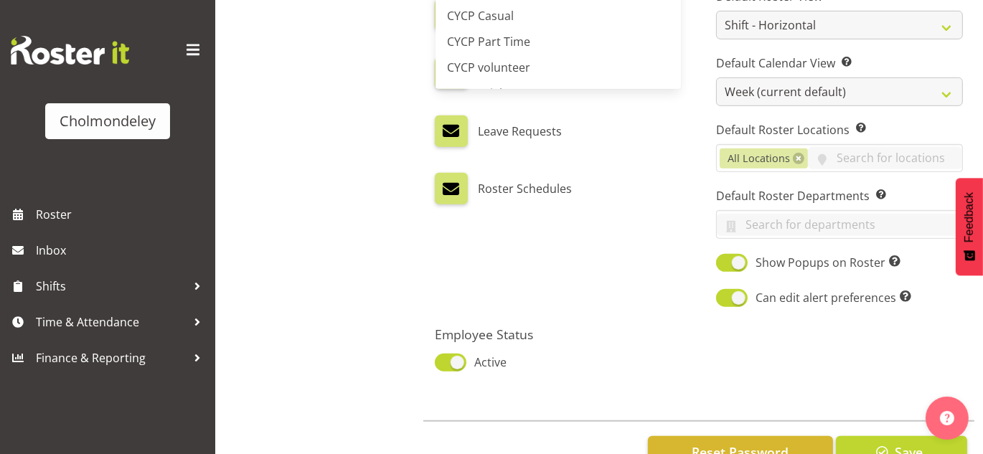
scroll to position [895, 0]
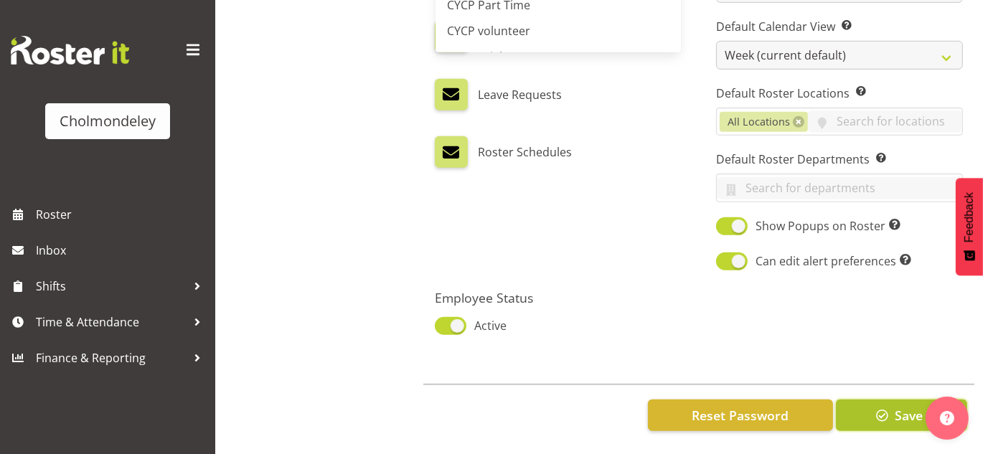
click at [897, 419] on button "Save" at bounding box center [901, 416] width 131 height 32
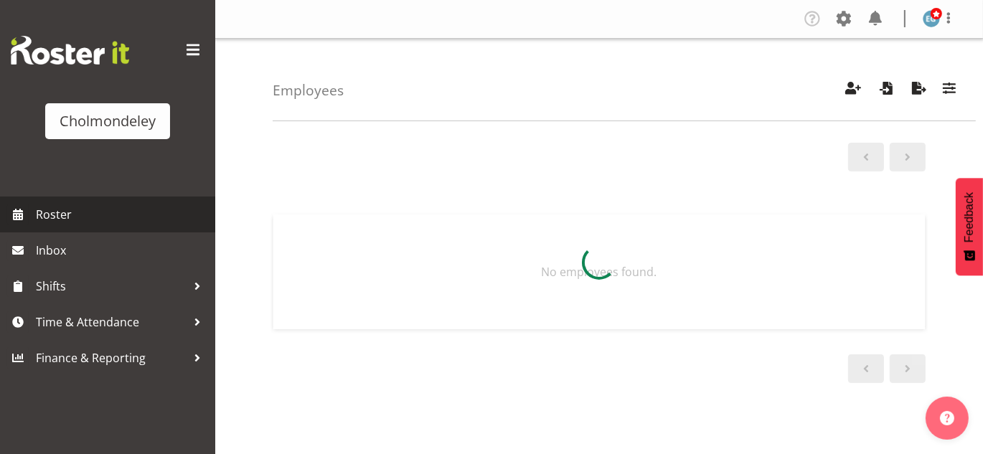
click at [99, 220] on span "Roster" at bounding box center [122, 215] width 172 height 22
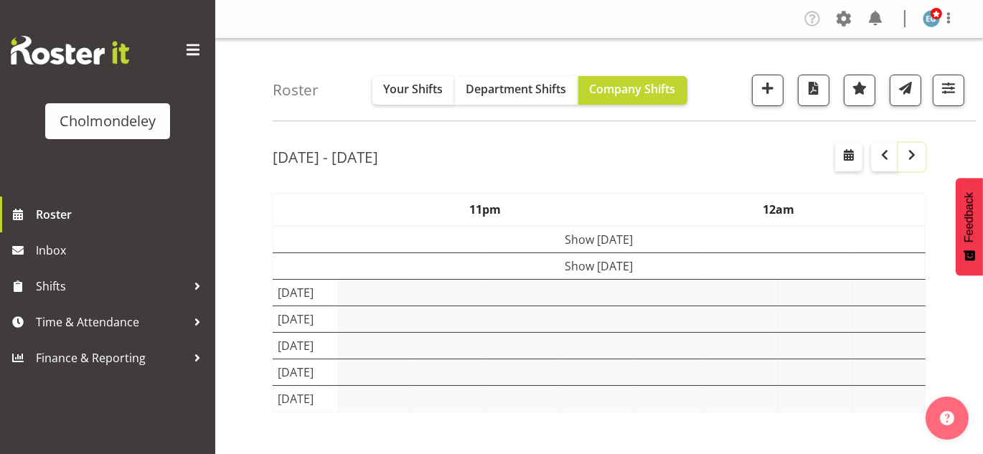
click at [911, 158] on span "button" at bounding box center [911, 154] width 17 height 17
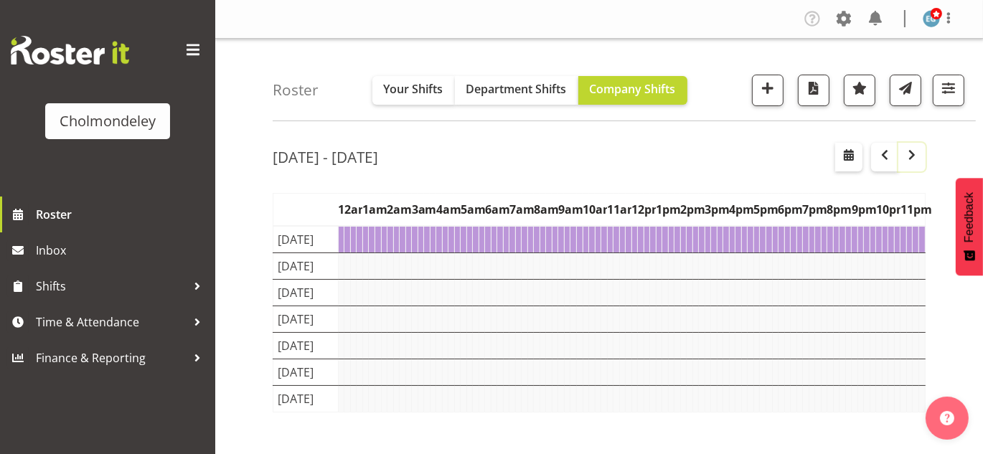
click at [911, 158] on span "button" at bounding box center [911, 154] width 17 height 17
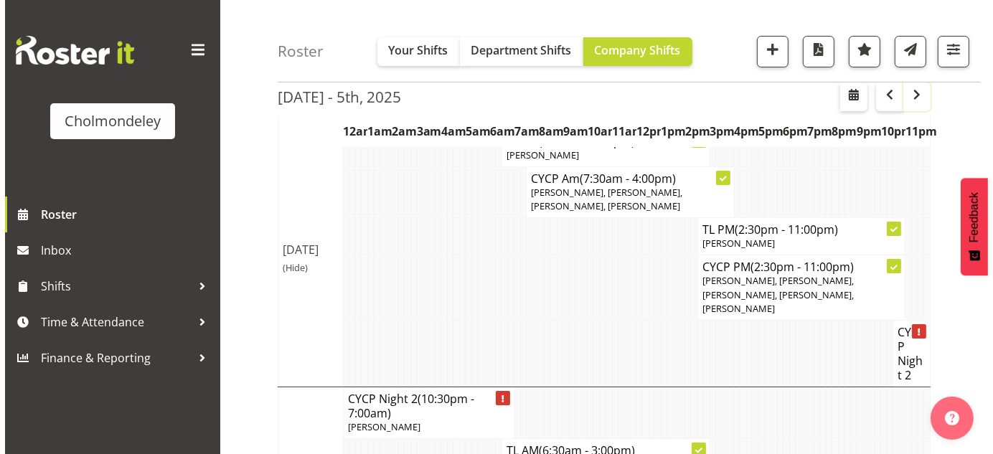
scroll to position [110, 0]
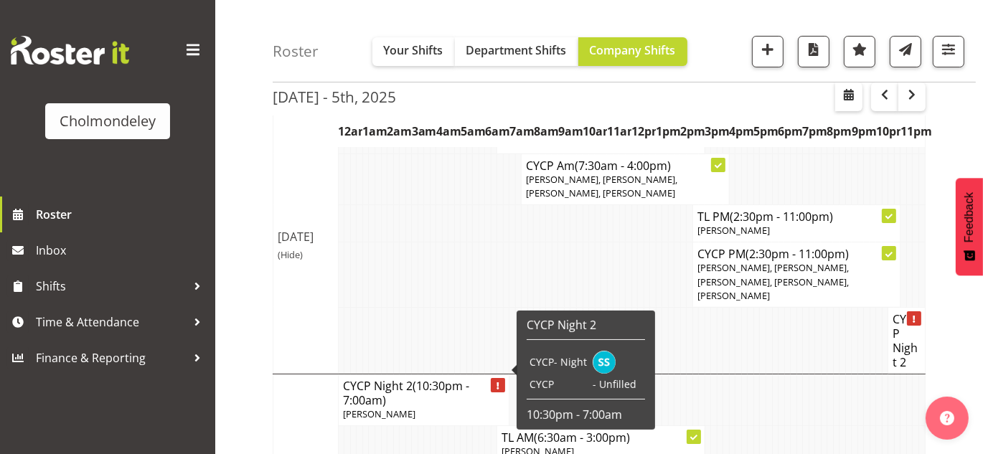
click at [498, 382] on icon at bounding box center [497, 385] width 3 height 7
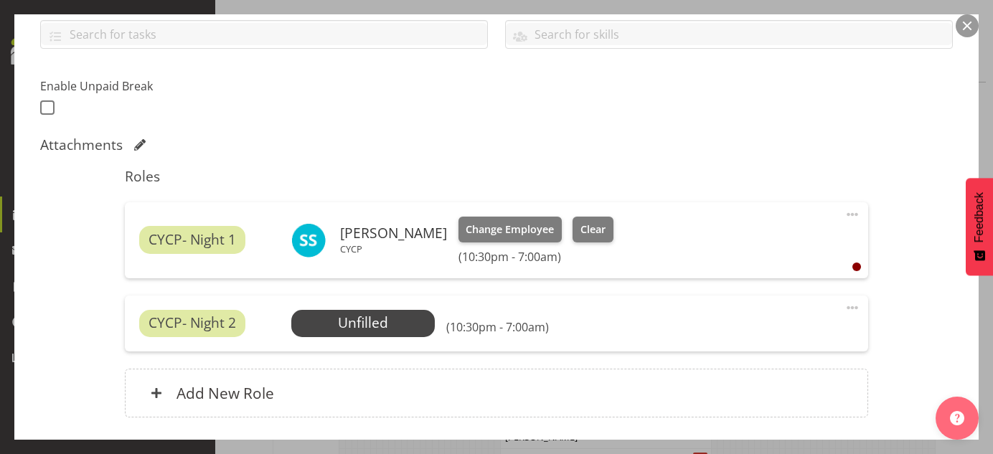
scroll to position [335, 0]
click at [382, 321] on span "Select Employee" at bounding box center [362, 322] width 107 height 21
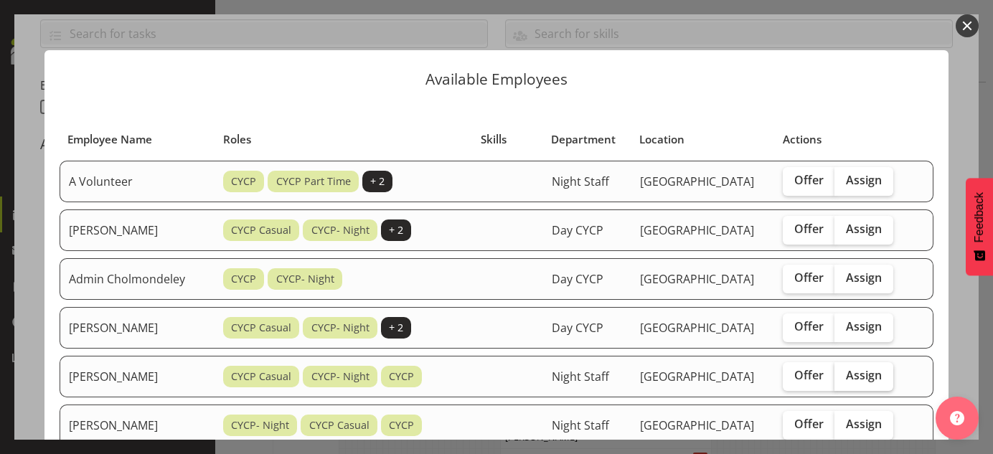
click at [857, 369] on span "Assign" at bounding box center [864, 375] width 36 height 14
click at [844, 371] on input "Assign" at bounding box center [838, 375] width 9 height 9
checkbox input "true"
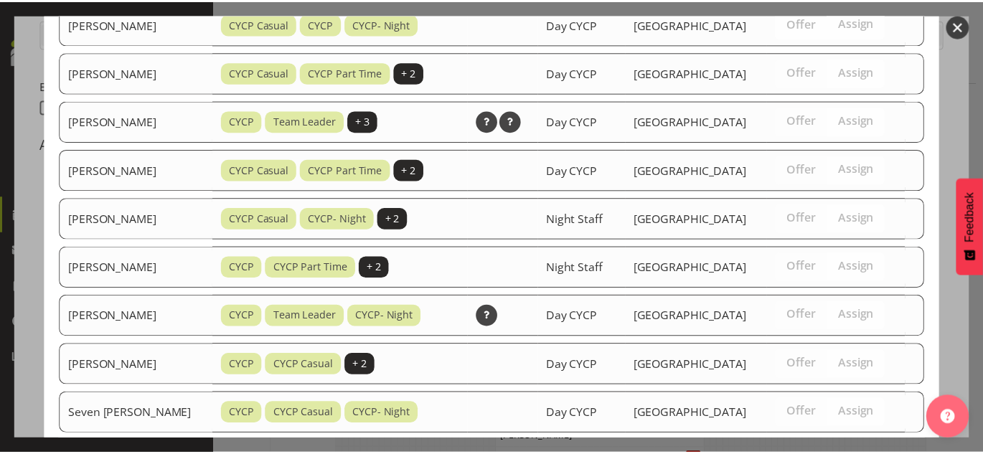
scroll to position [666, 0]
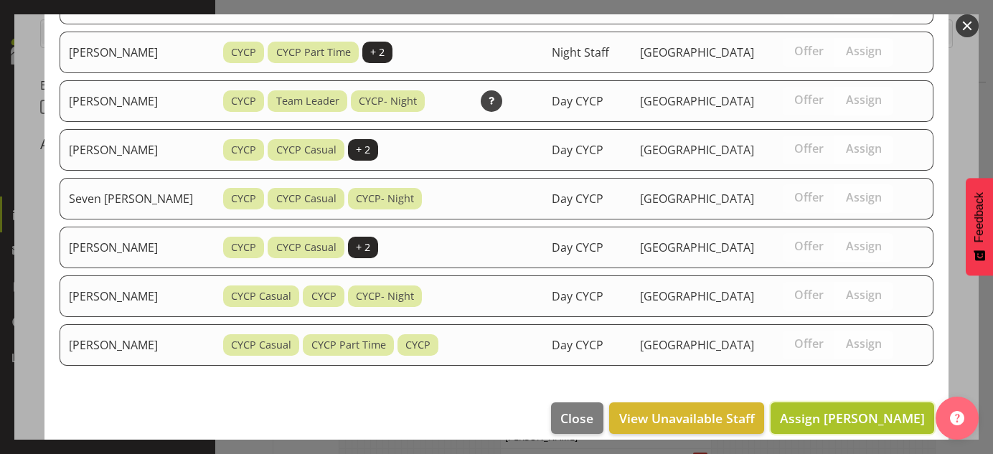
click at [878, 410] on span "Assign Andrea McMurray" at bounding box center [852, 418] width 145 height 17
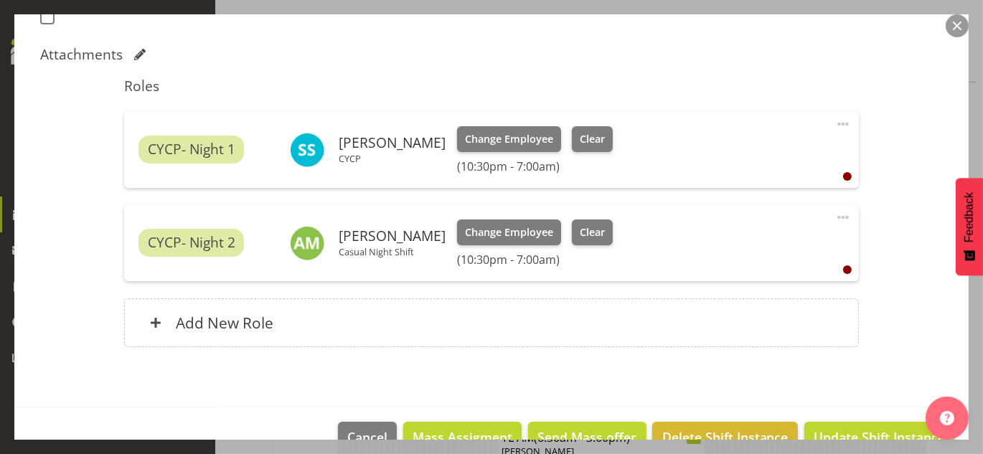
scroll to position [458, 0]
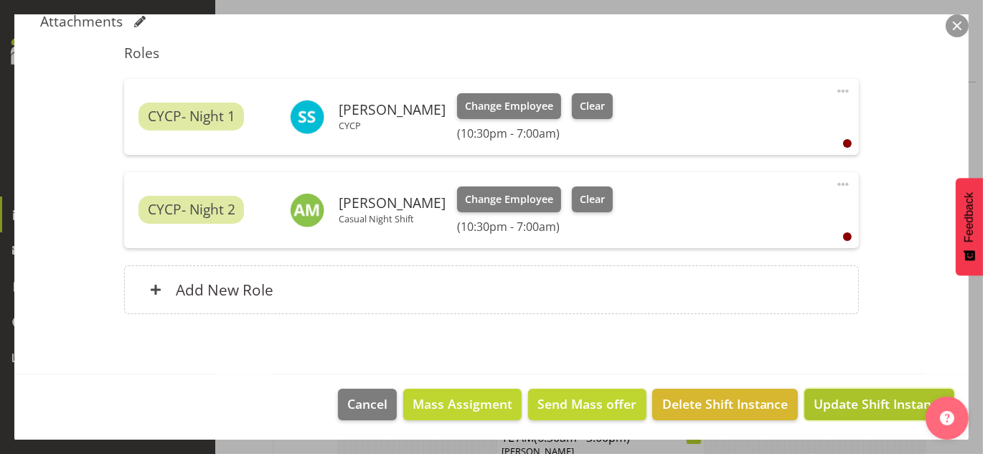
click at [885, 395] on span "Update Shift Instance" at bounding box center [879, 404] width 131 height 19
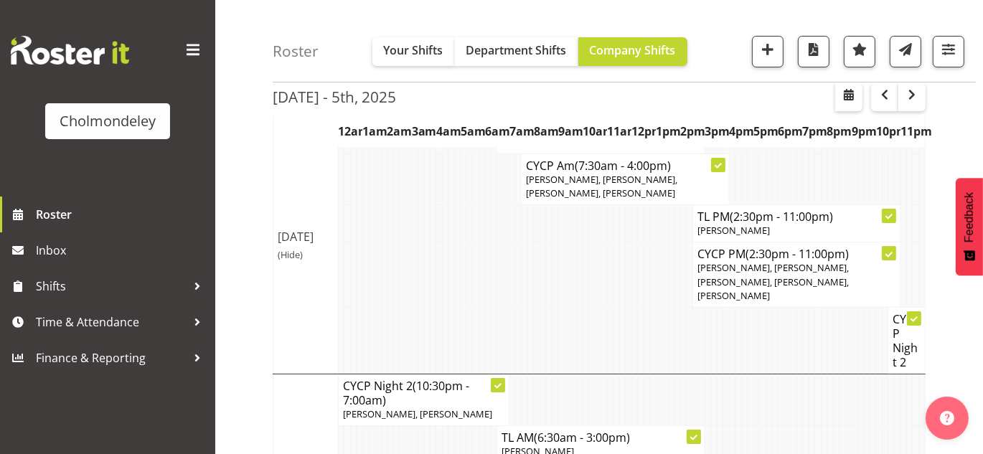
scroll to position [0, 0]
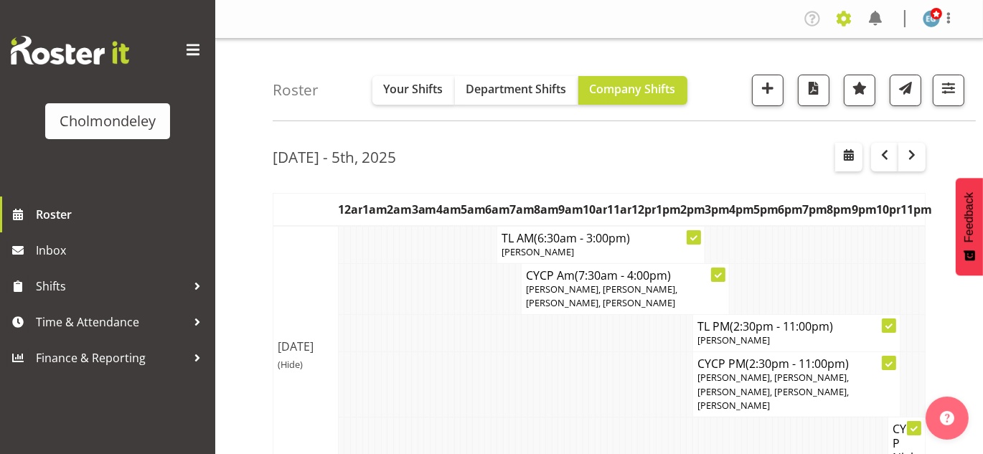
click at [855, 20] on span at bounding box center [843, 18] width 23 height 23
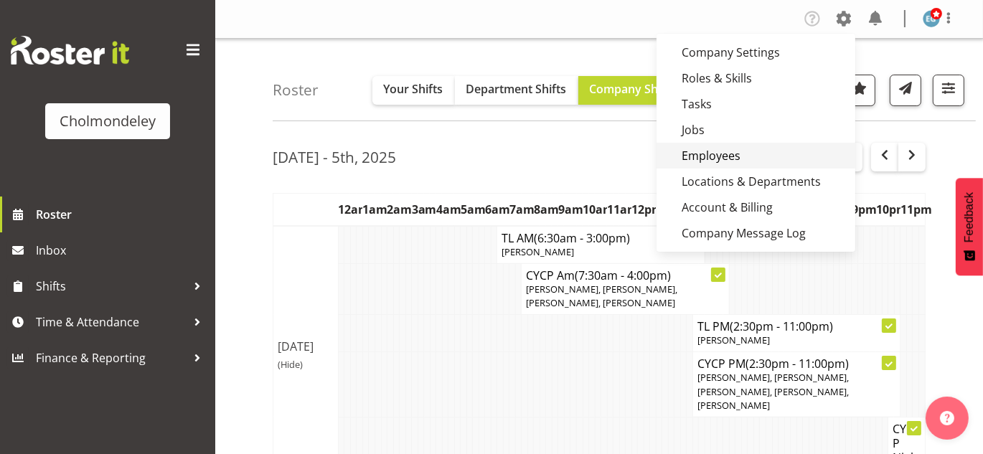
click at [726, 156] on link "Employees" at bounding box center [755, 156] width 199 height 26
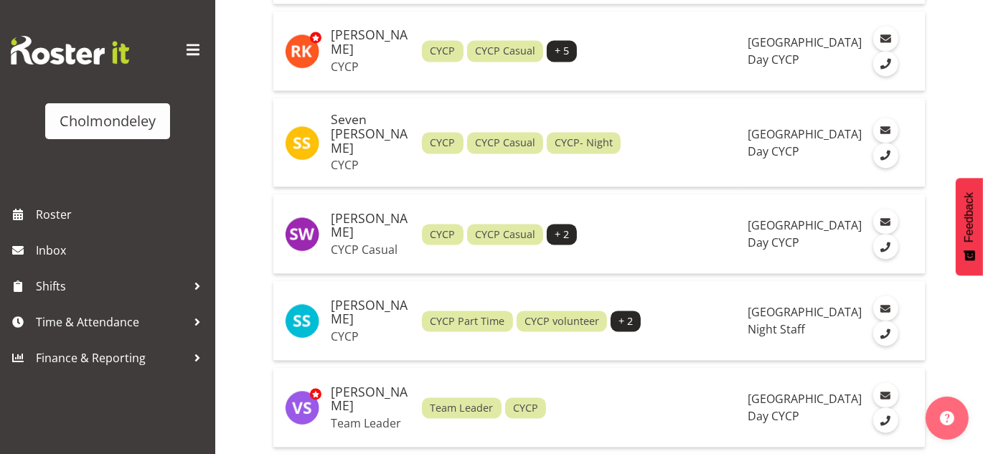
scroll to position [2863, 0]
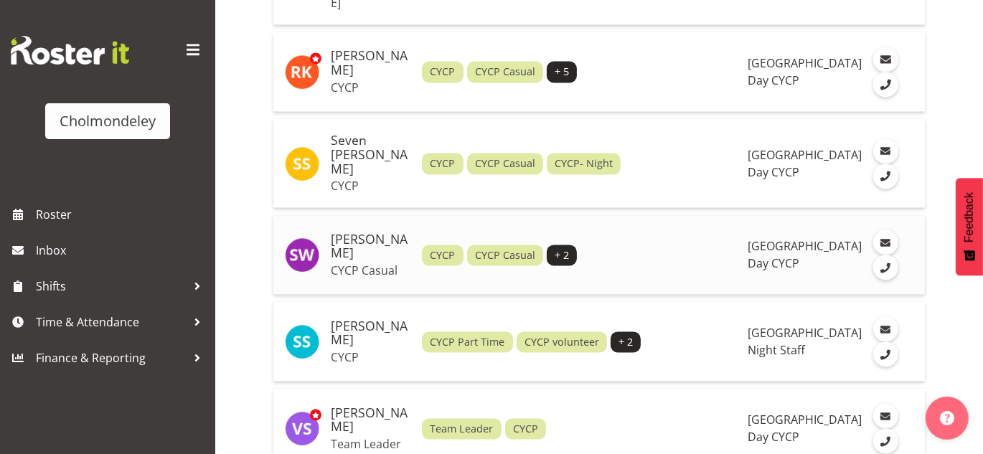
click at [365, 232] on h5 "[PERSON_NAME]" at bounding box center [371, 246] width 80 height 29
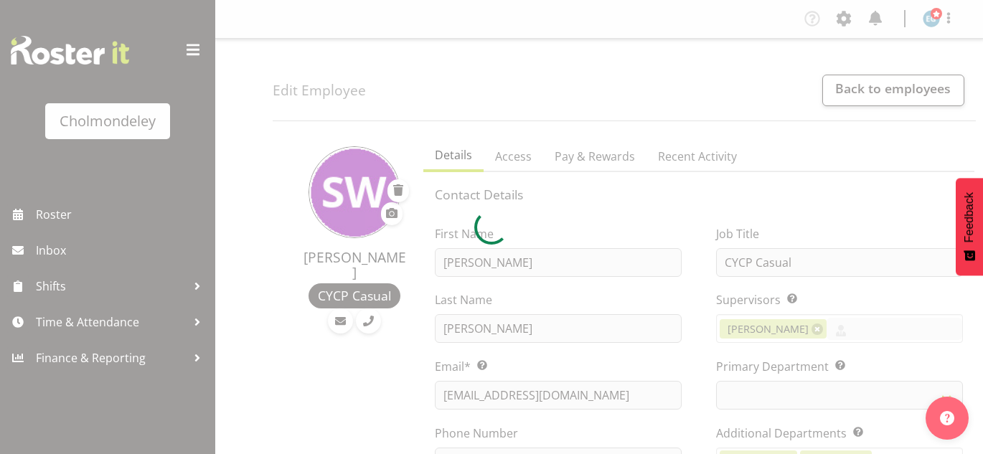
select select "shift"
select select "TimelineWeek"
select select
select select "80"
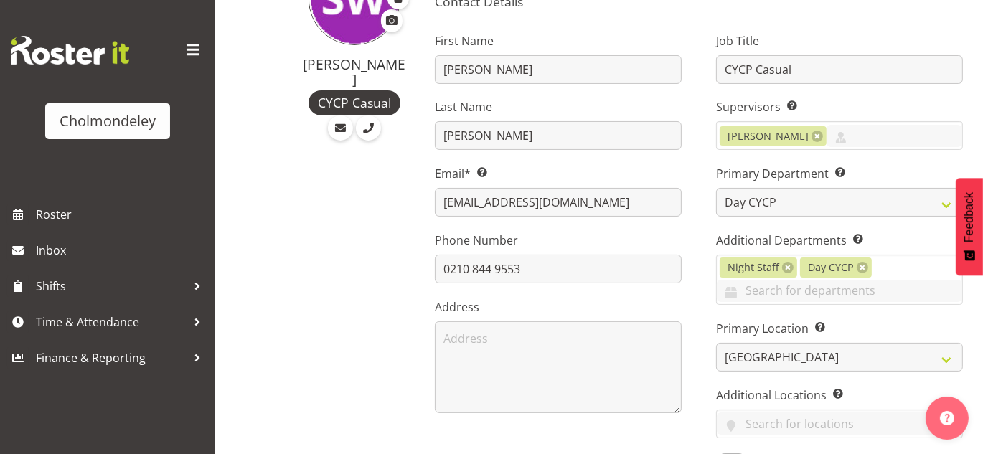
scroll to position [203, 0]
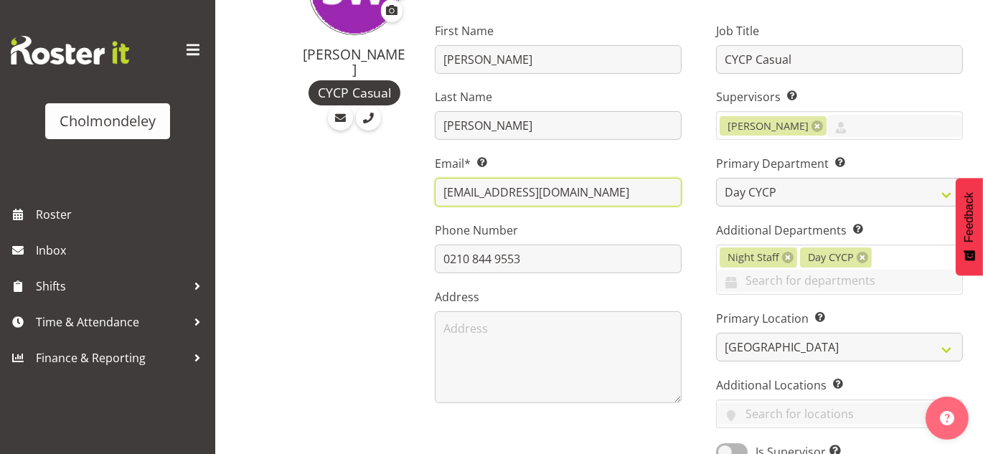
drag, startPoint x: 580, startPoint y: 184, endPoint x: 432, endPoint y: 189, distance: 147.9
click at [432, 189] on div "First Name [PERSON_NAME] Last Name [PERSON_NAME] Email* This is a required fiel…" at bounding box center [558, 237] width 281 height 470
